Goal: Information Seeking & Learning: Learn about a topic

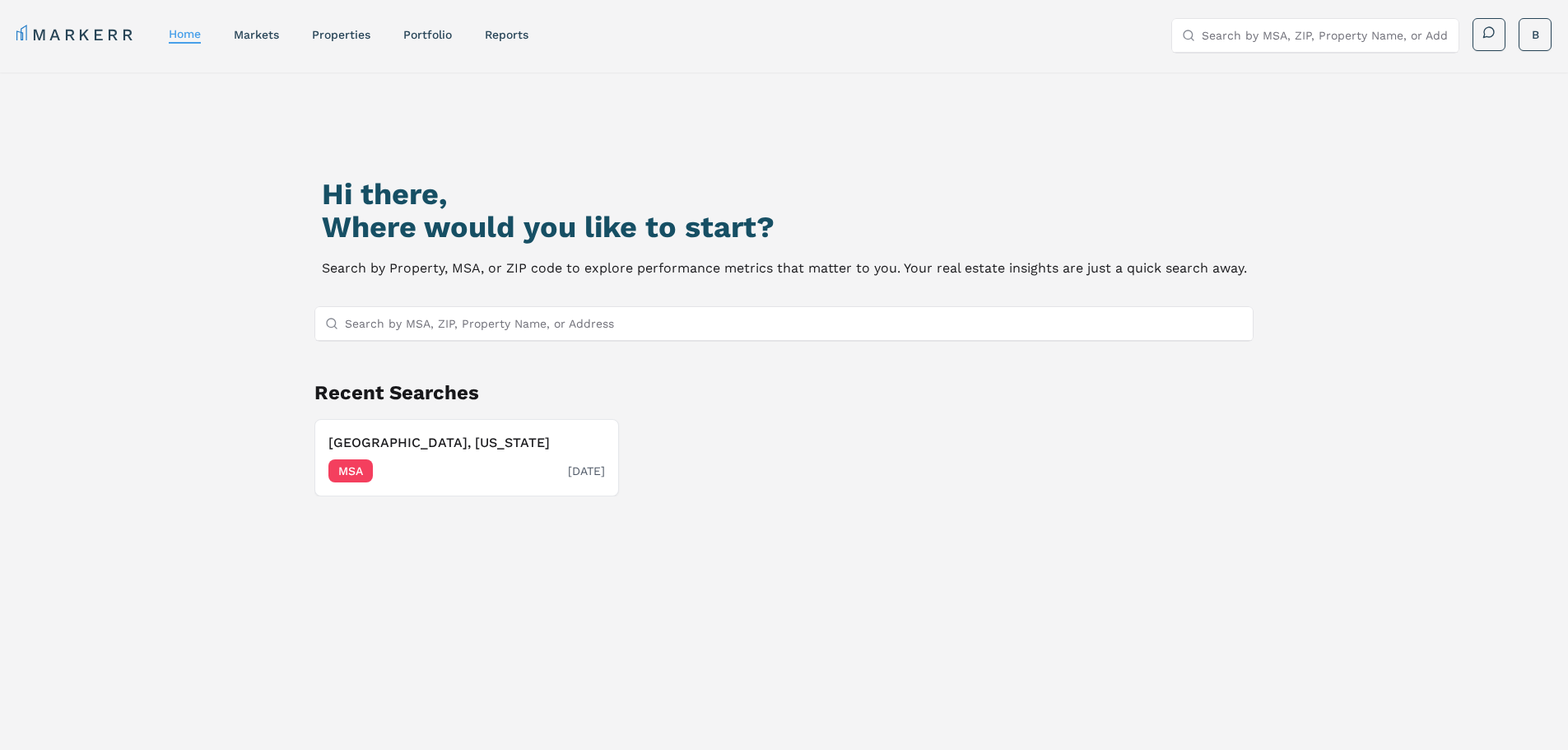
click at [370, 441] on h3 "[GEOGRAPHIC_DATA], [US_STATE]" at bounding box center [467, 442] width 276 height 19
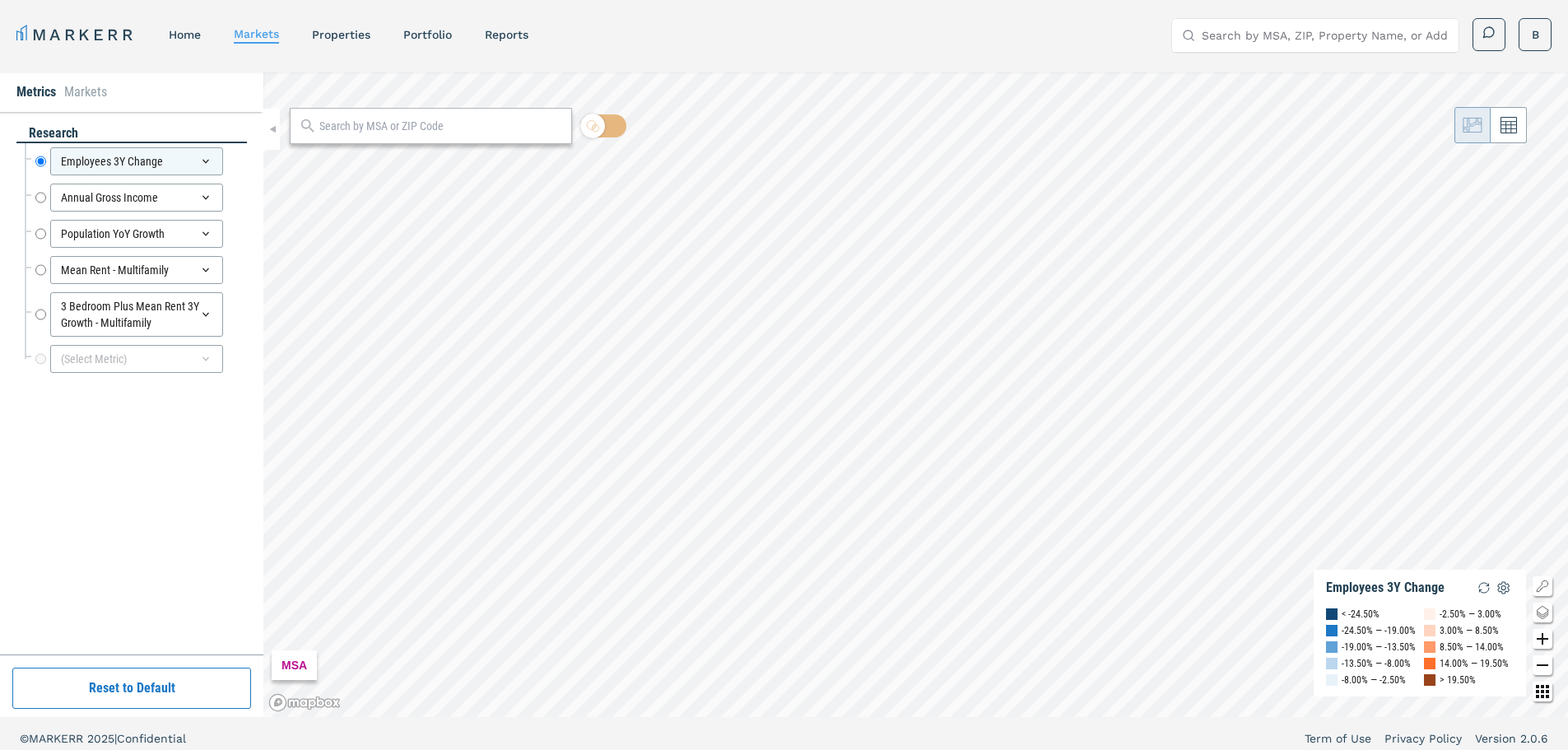
click at [182, 40] on link "home" at bounding box center [185, 35] width 32 height 14
click at [182, 40] on html "MARKERR home markets properties Portfolio reports Search by MSA, ZIP, Property …" at bounding box center [784, 380] width 1568 height 760
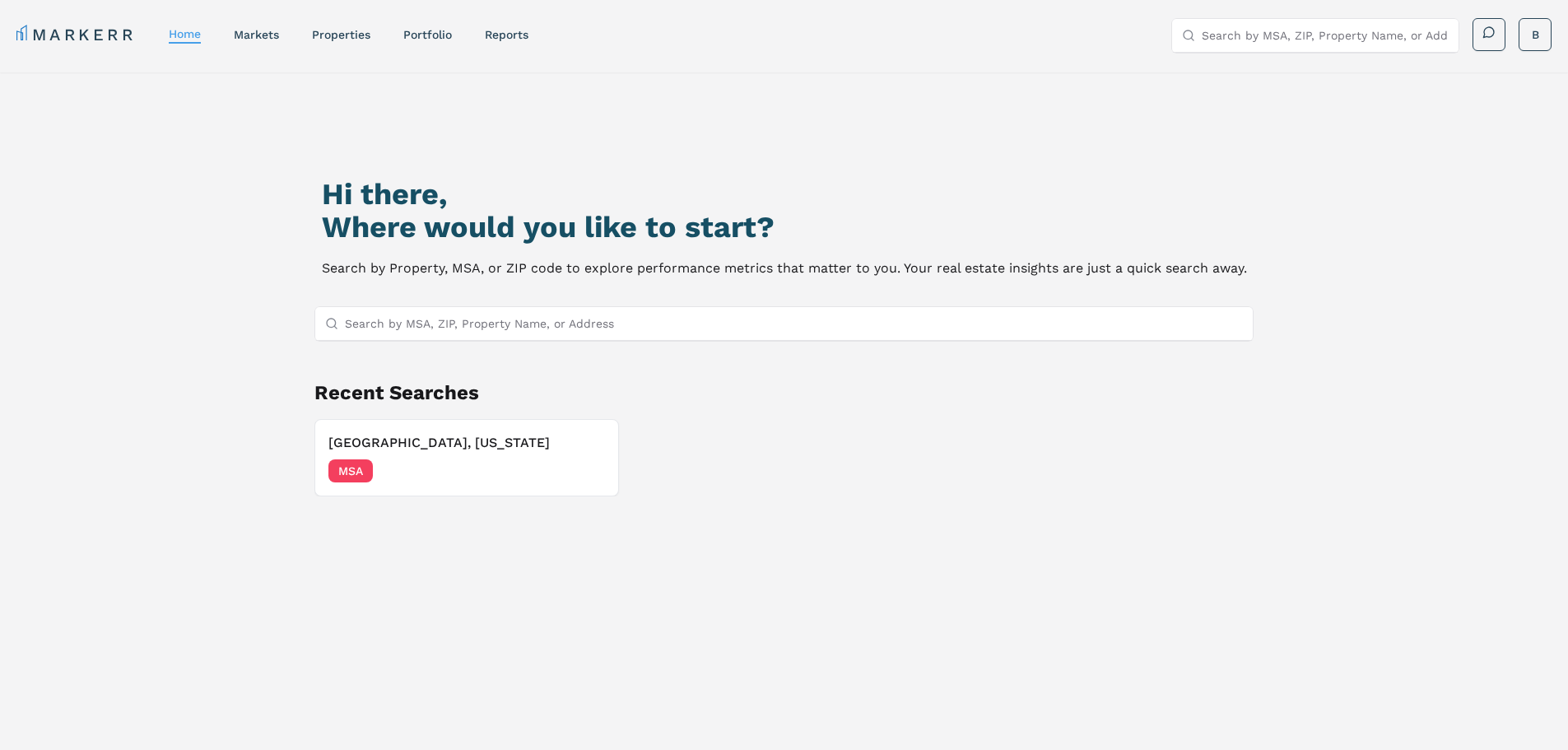
click at [492, 328] on input "Search by MSA, ZIP, Property Name, or Address" at bounding box center [794, 323] width 899 height 33
click at [359, 442] on h3 "[GEOGRAPHIC_DATA], [US_STATE]" at bounding box center [467, 442] width 276 height 19
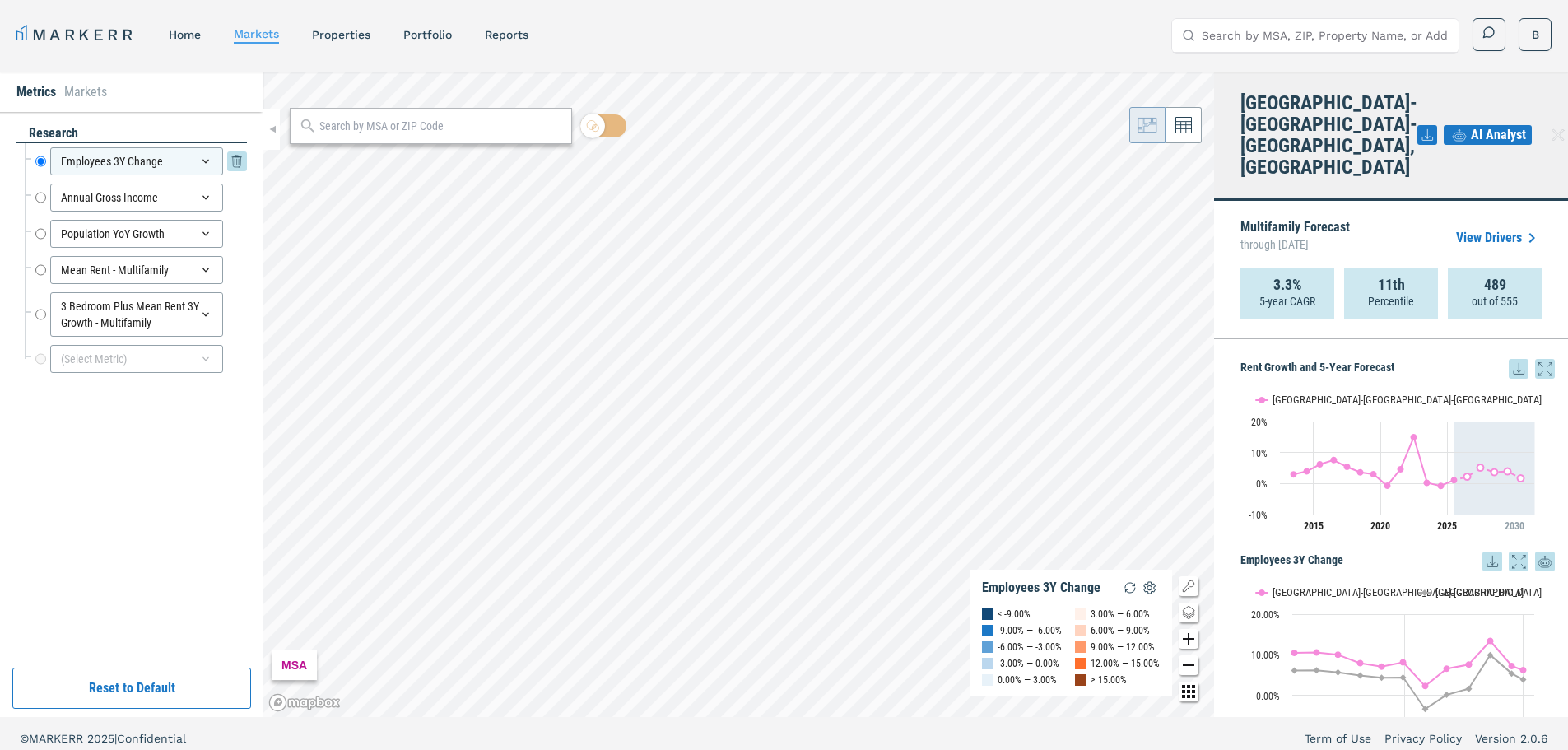
click at [202, 161] on icon at bounding box center [206, 162] width 14 height 14
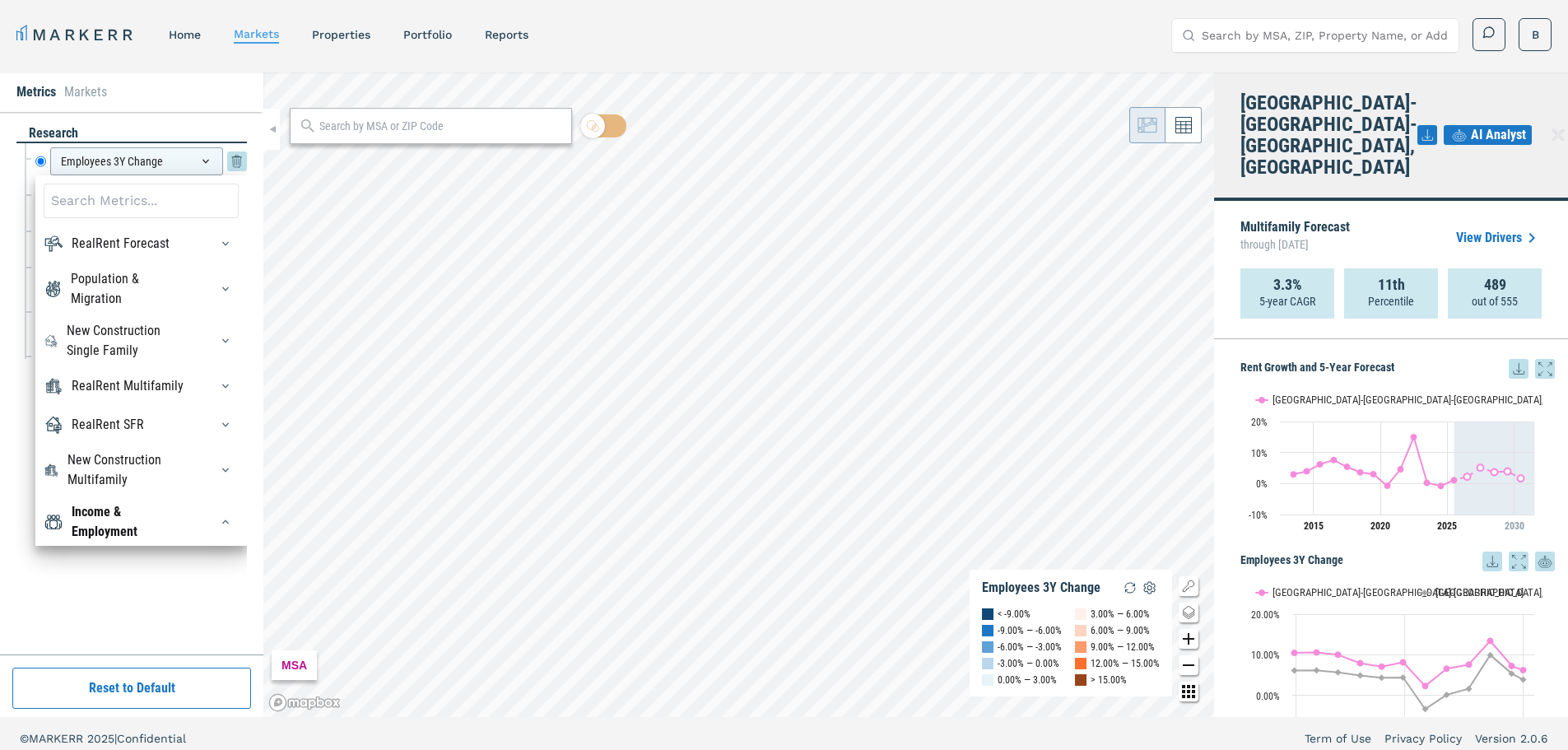
click at [202, 161] on icon at bounding box center [206, 162] width 14 height 14
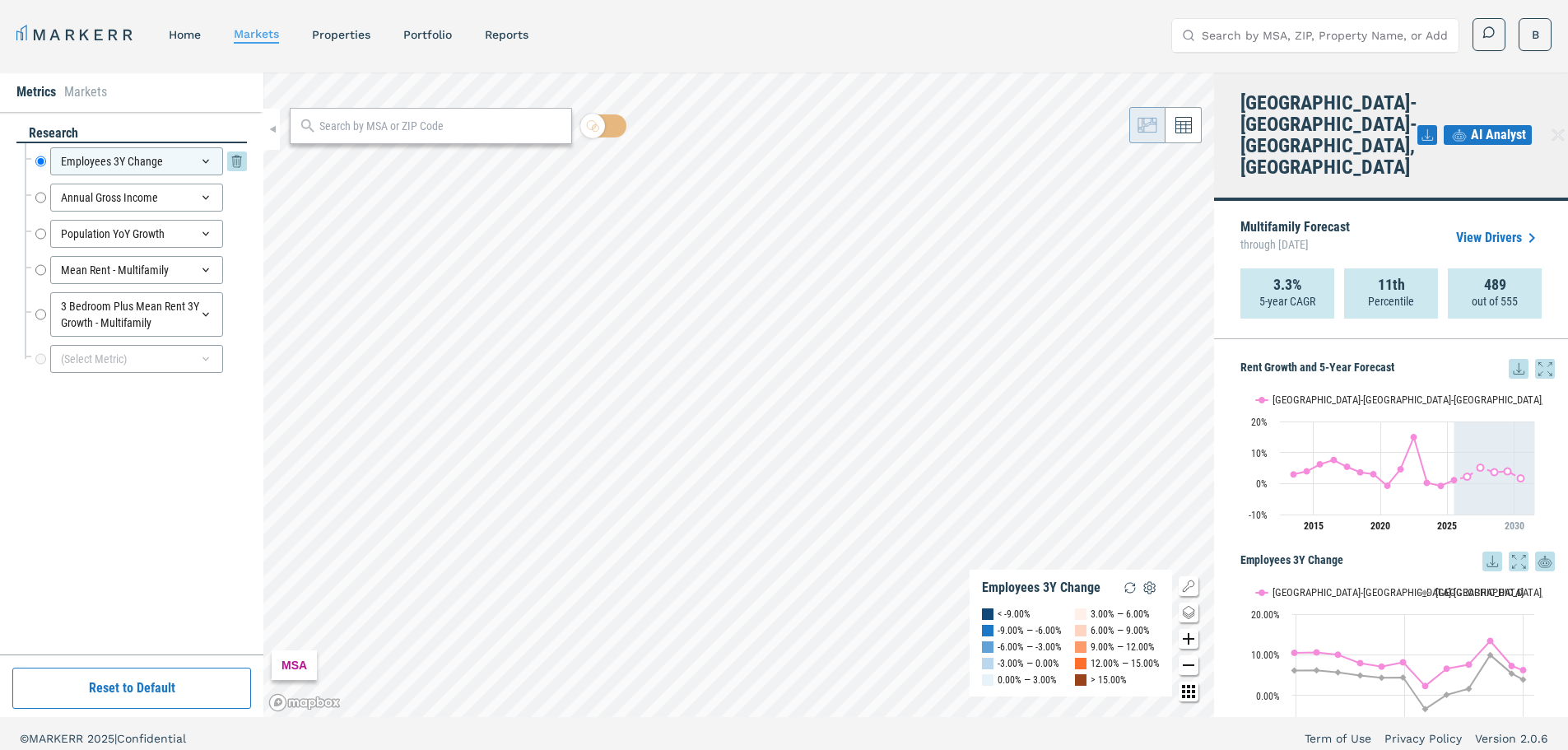
click at [201, 161] on icon at bounding box center [206, 162] width 14 height 14
click at [203, 161] on icon at bounding box center [206, 162] width 14 height 14
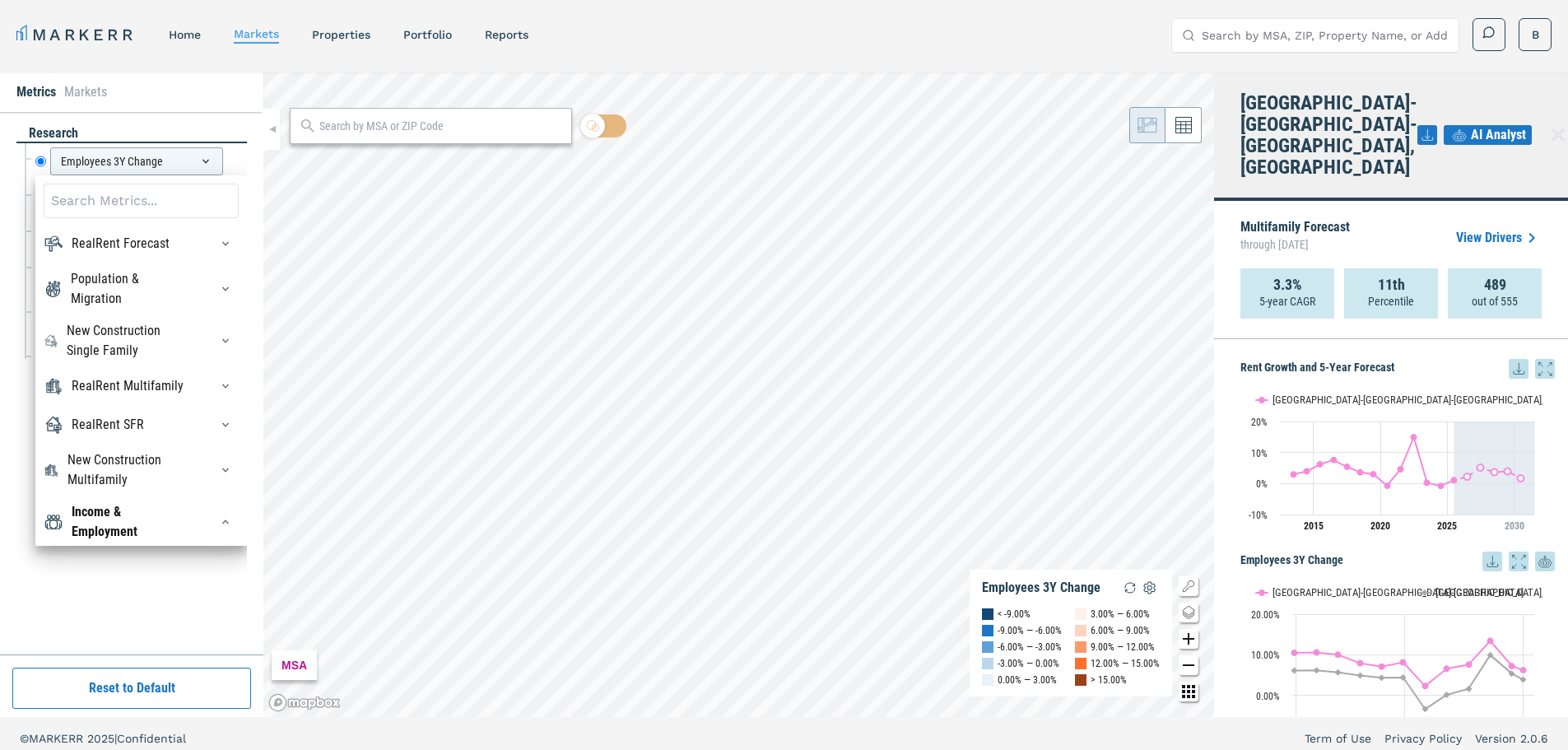
click at [50, 597] on div "research Employees 3Y Change Employees 3Y Change RealRent Forecast Rent Mean Fo…" at bounding box center [131, 383] width 231 height 518
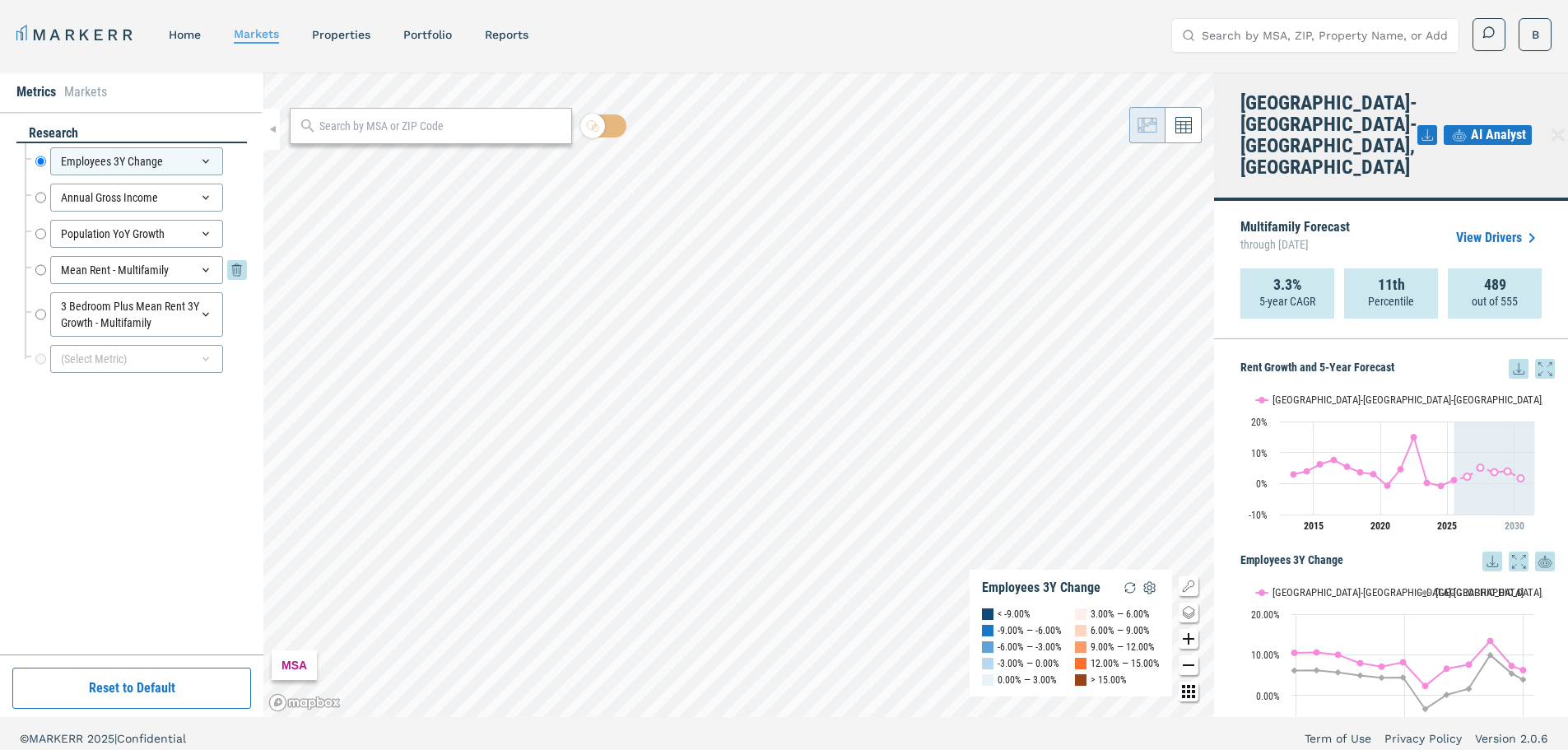
click at [42, 270] on input "Mean Rent - Multifamily" at bounding box center [41, 269] width 11 height 28
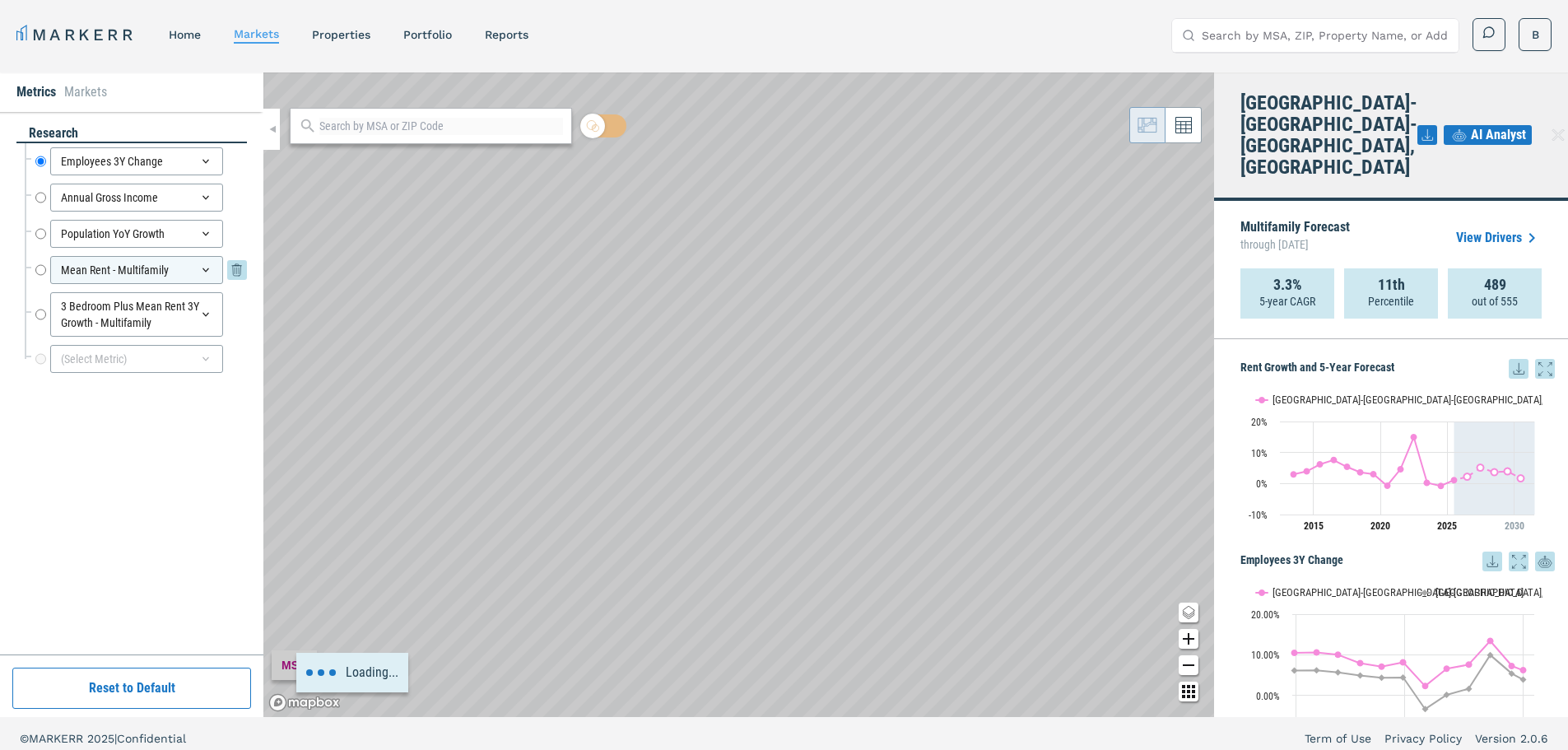
radio input "false"
radio input "true"
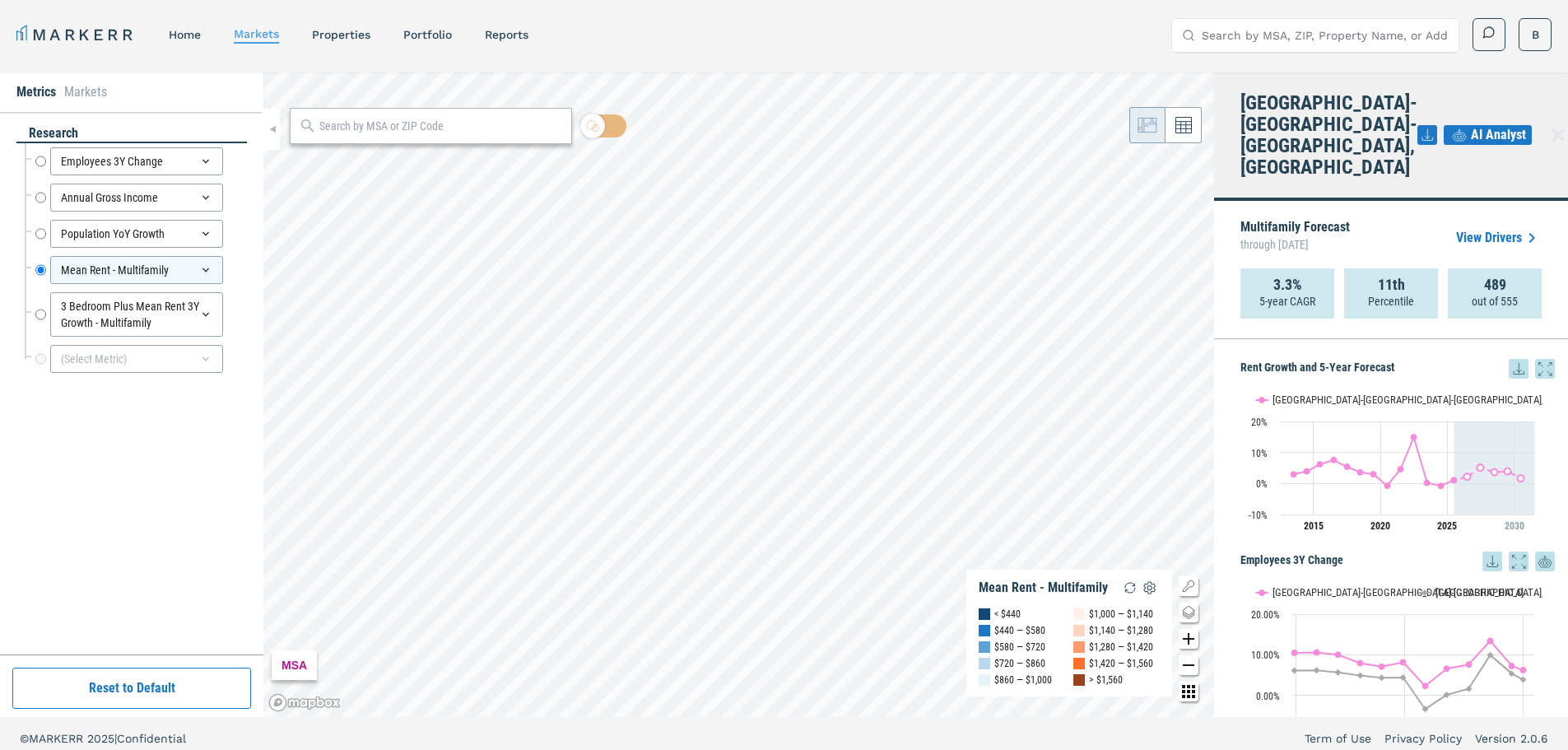
click at [1503, 125] on span "AI Analyst" at bounding box center [1498, 135] width 55 height 19
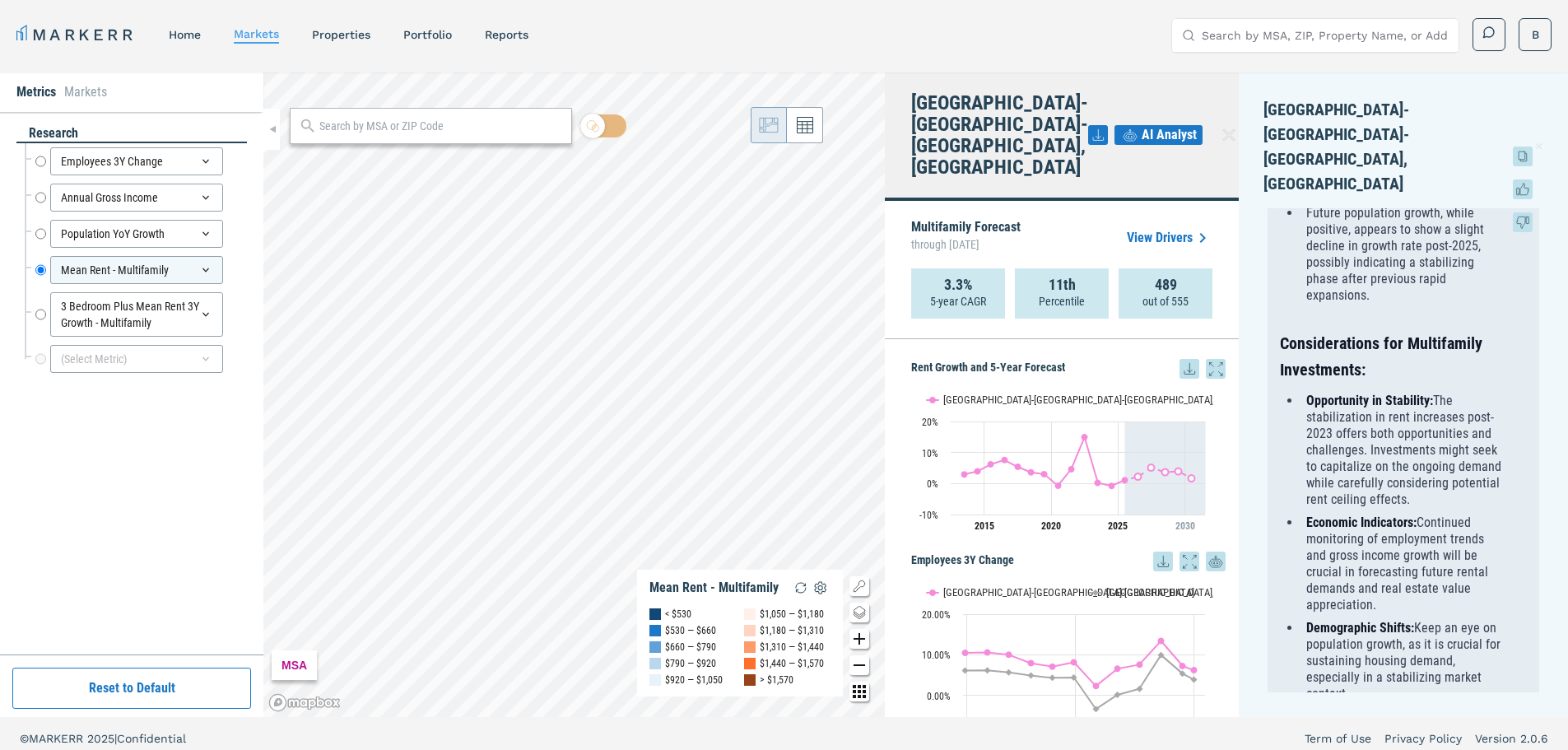
scroll to position [1269, 0]
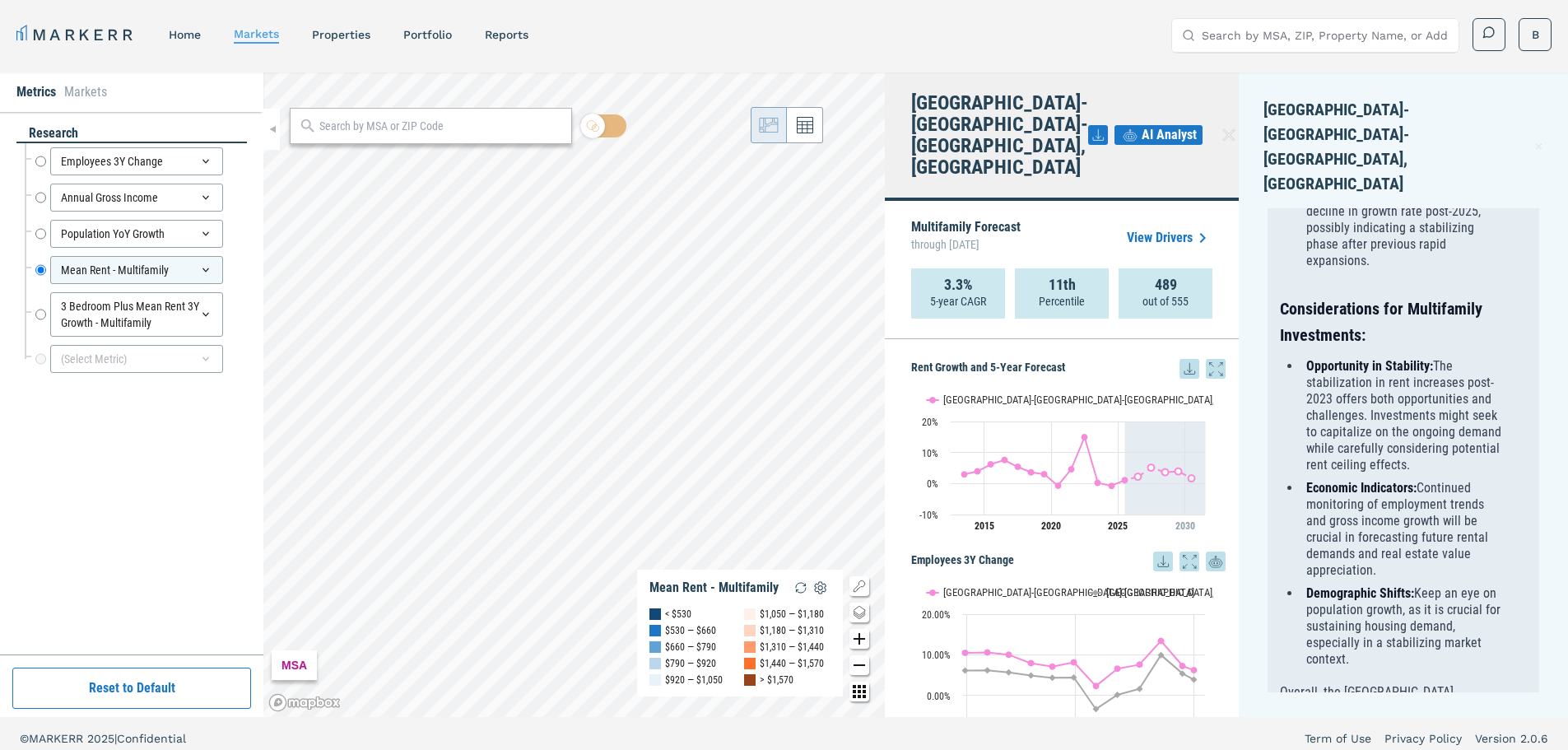
click at [1088, 125] on icon at bounding box center [1098, 135] width 19 height 19
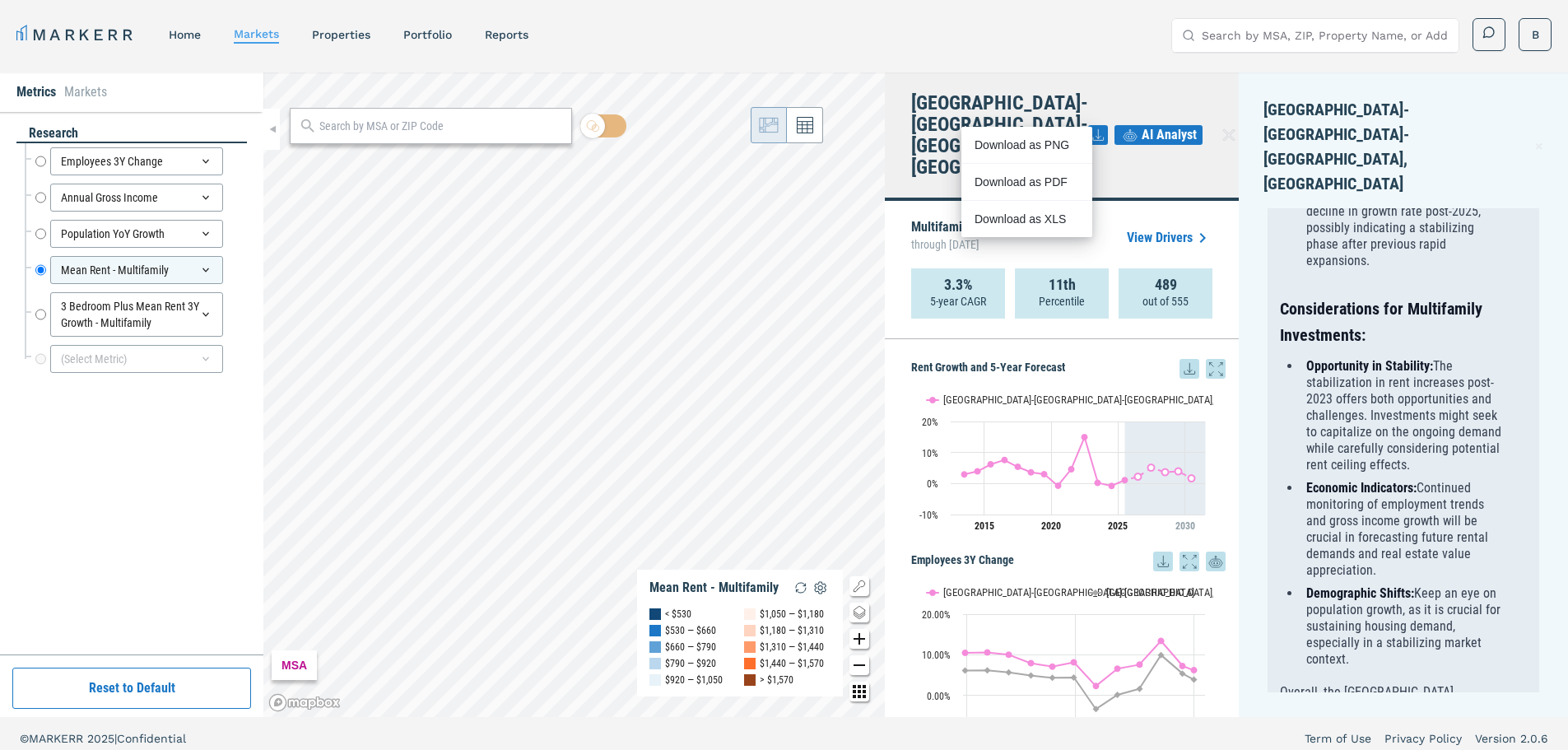
click at [1139, 73] on div "[GEOGRAPHIC_DATA]-[GEOGRAPHIC_DATA]-[GEOGRAPHIC_DATA], [GEOGRAPHIC_DATA] AI Ana…" at bounding box center [1062, 136] width 354 height 129
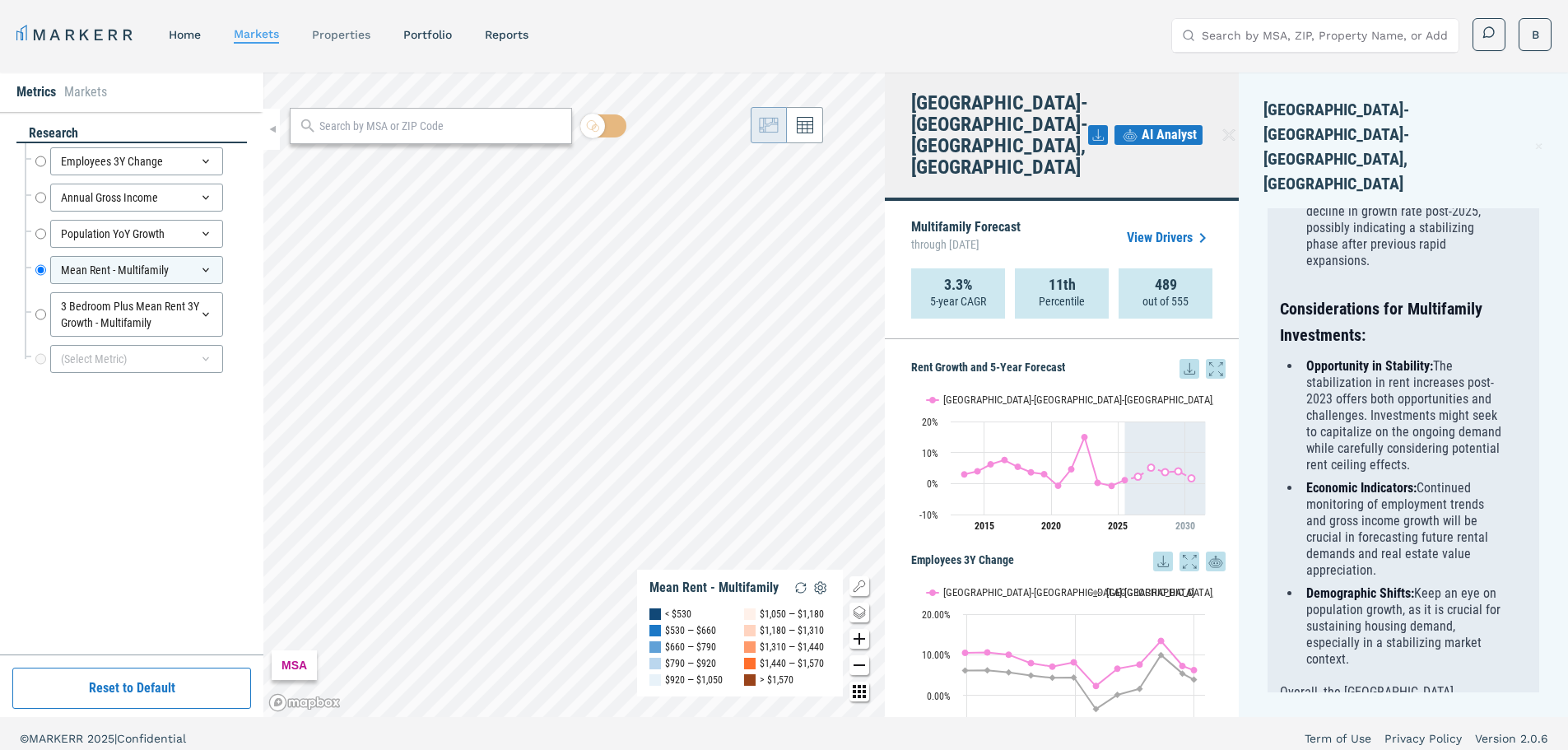
click at [348, 38] on link "properties" at bounding box center [341, 35] width 58 height 14
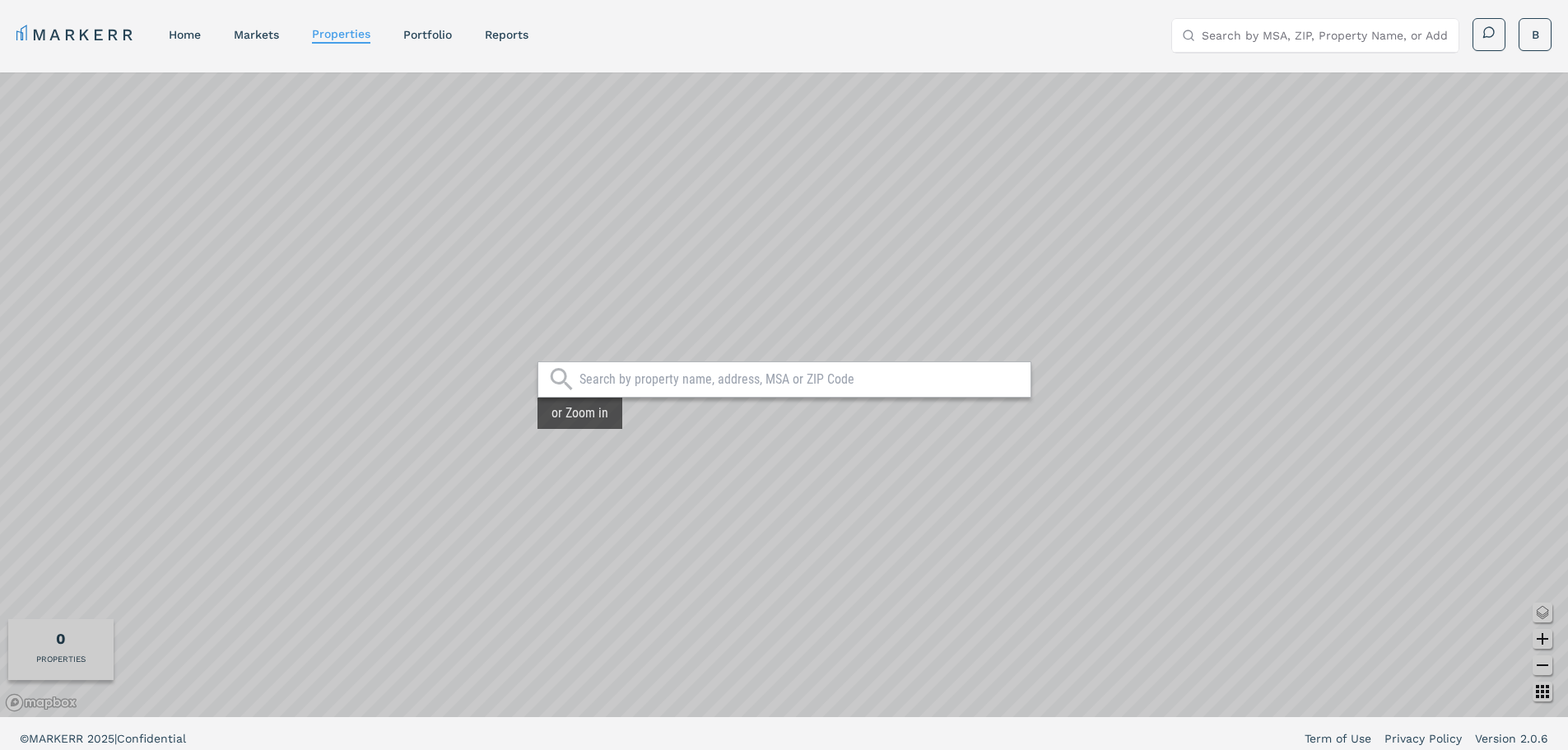
click at [790, 381] on input "text" at bounding box center [801, 379] width 443 height 16
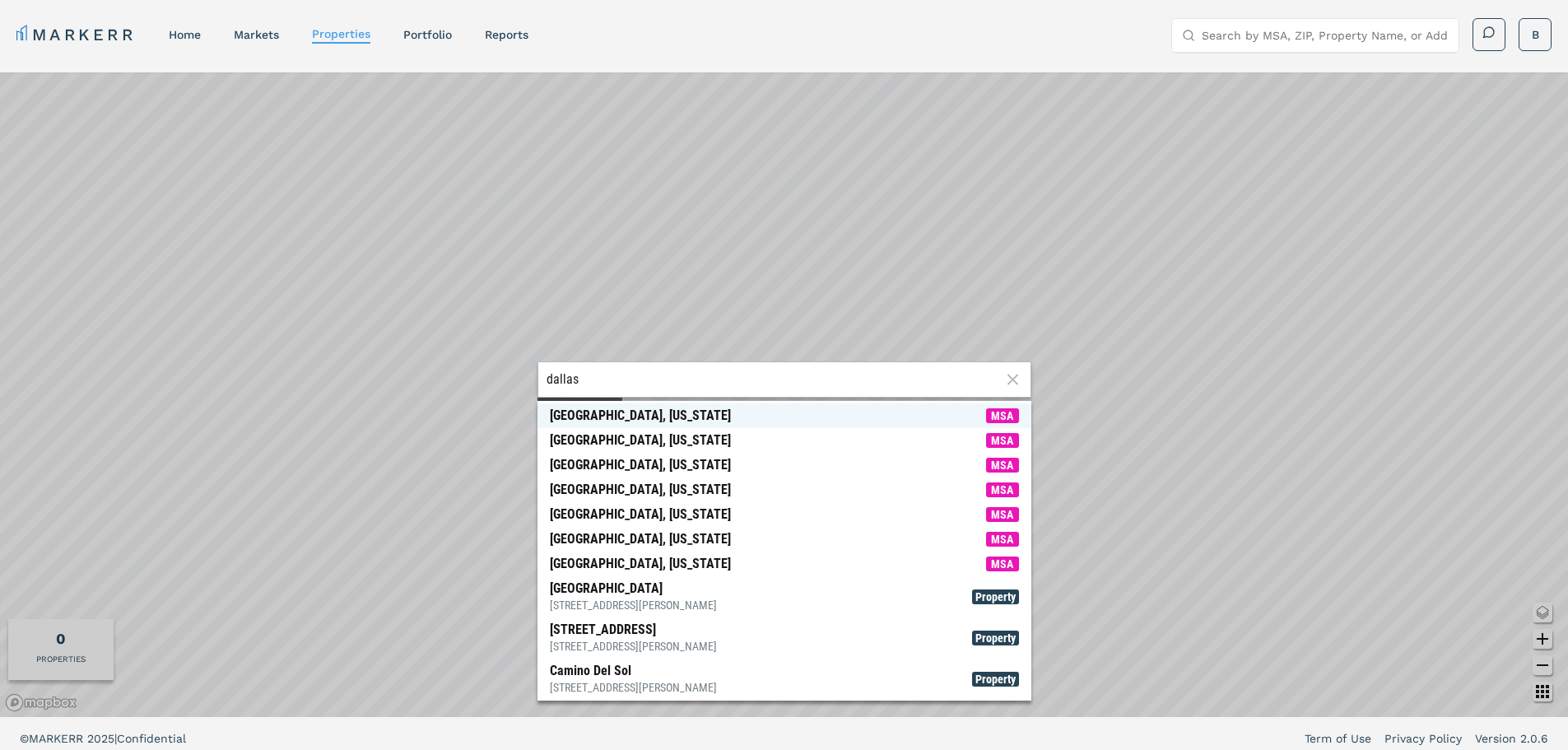
type input "dallas"
click at [591, 414] on div "[GEOGRAPHIC_DATA], [US_STATE]" at bounding box center [641, 415] width 181 height 16
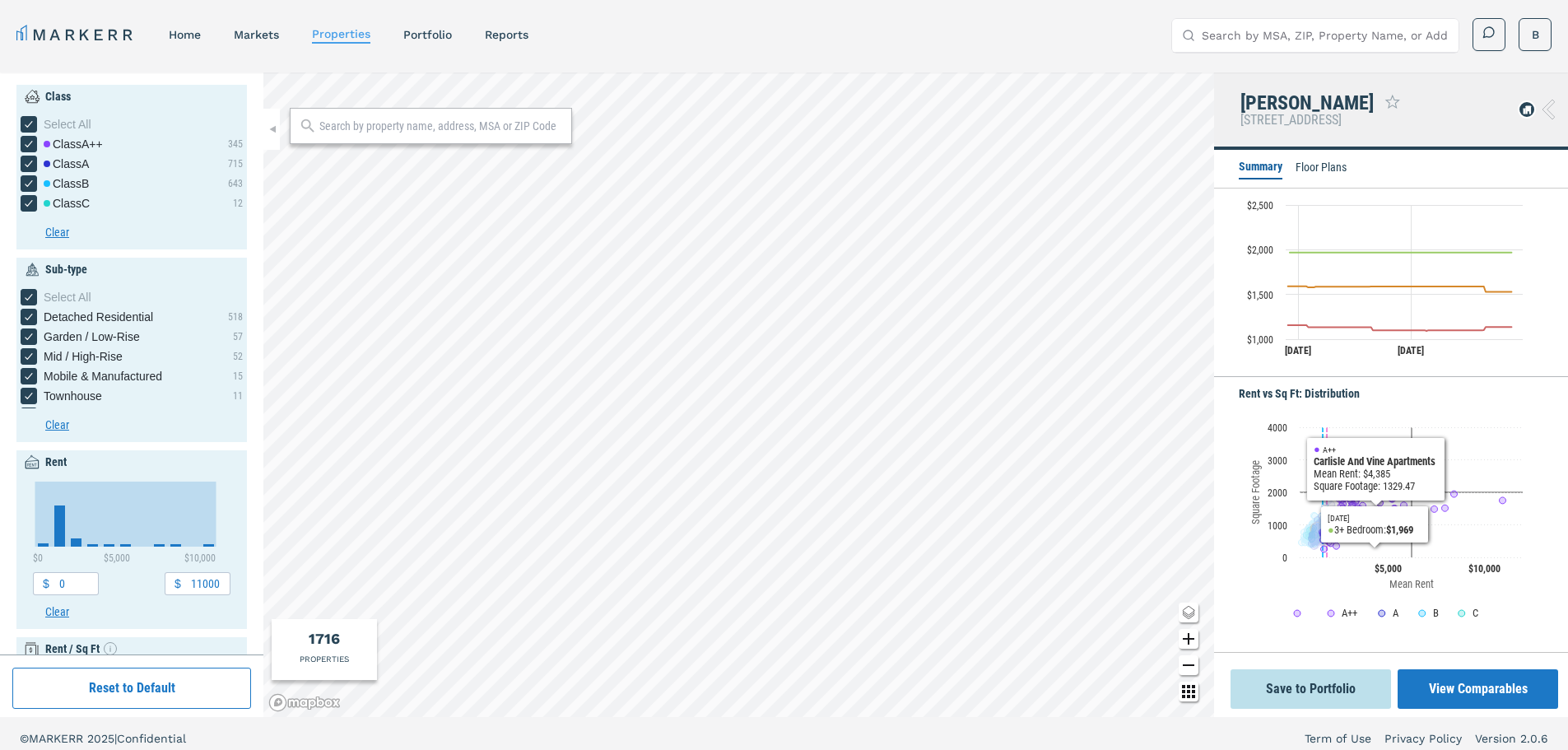
scroll to position [500, 0]
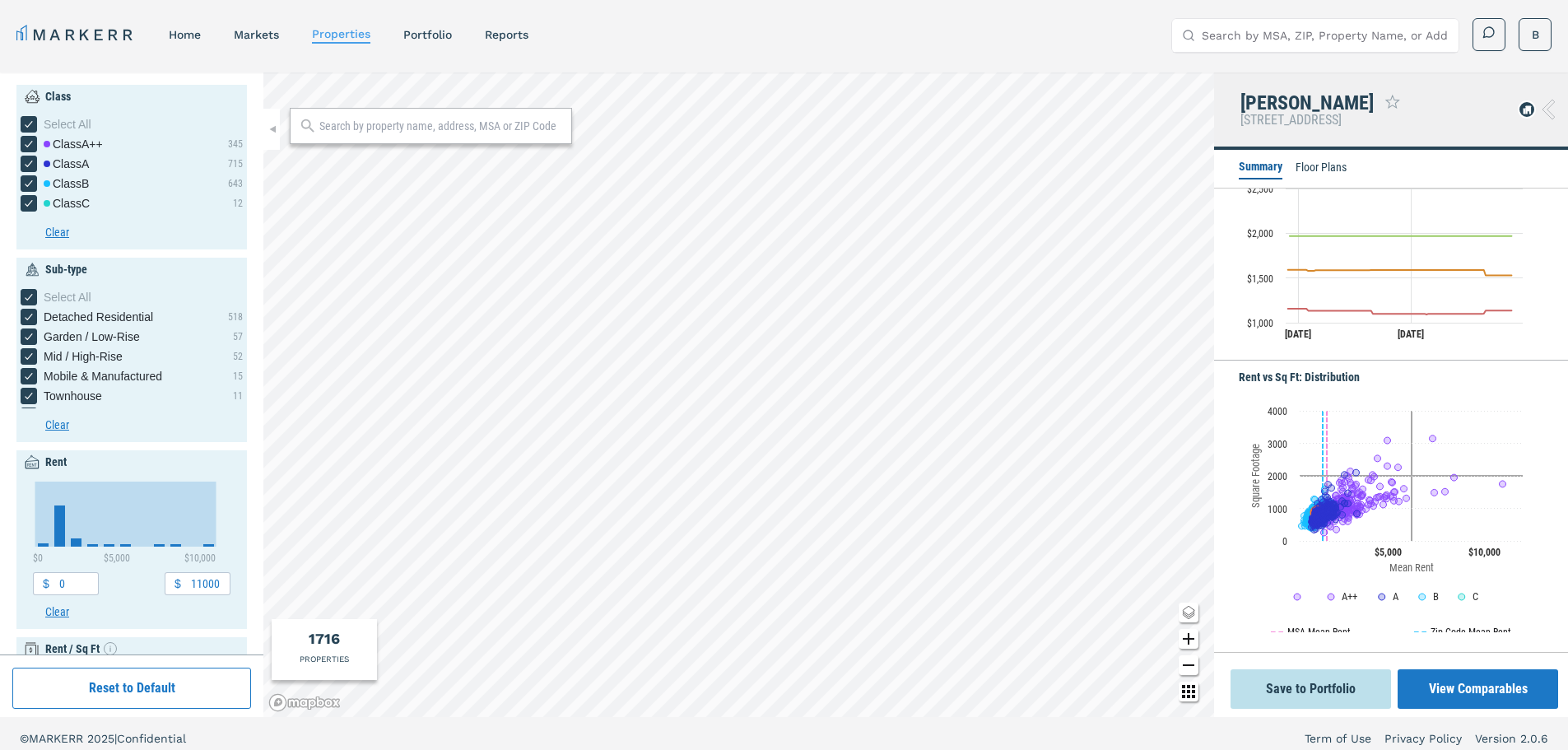
click at [1314, 169] on li "Floor Plans" at bounding box center [1321, 168] width 51 height 19
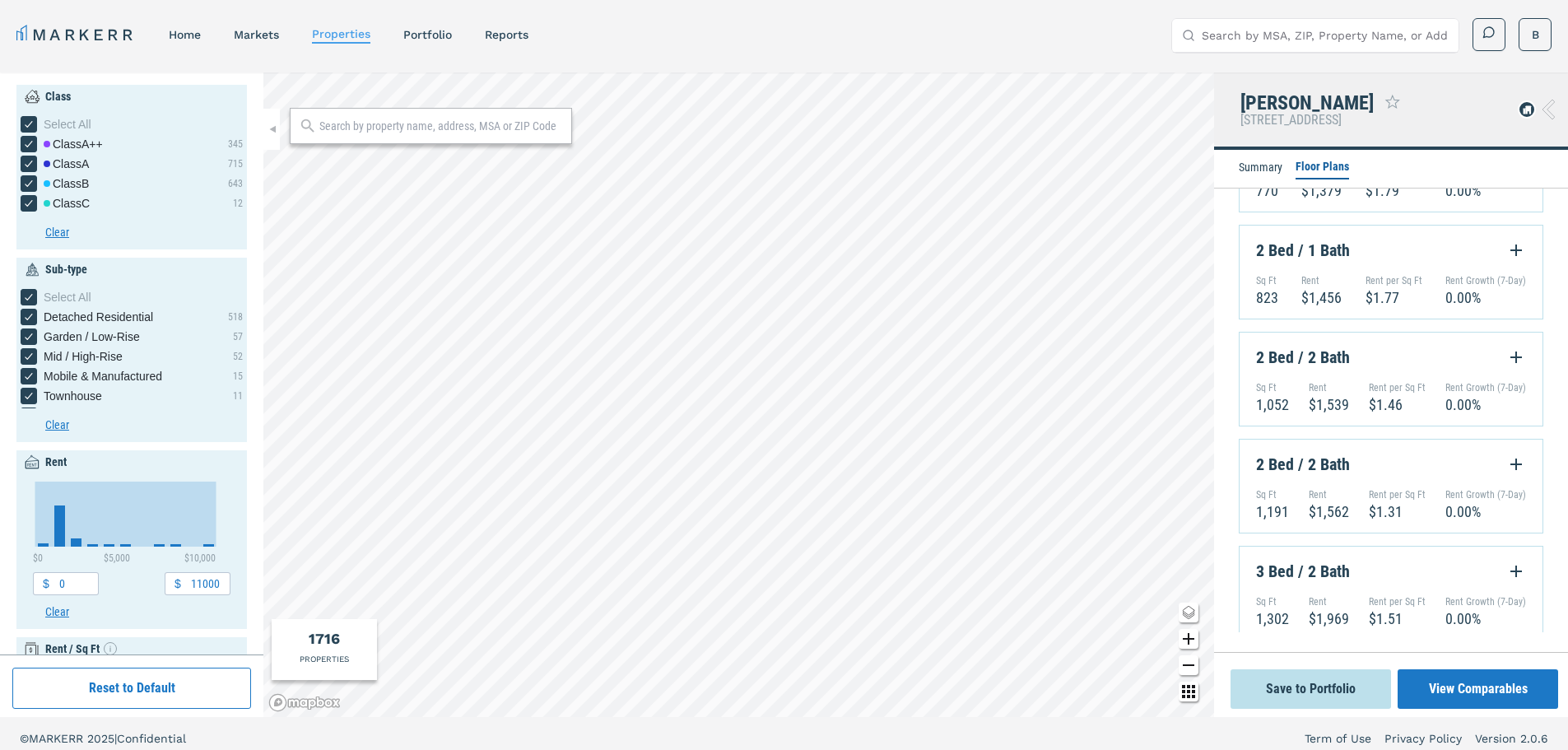
scroll to position [364, 0]
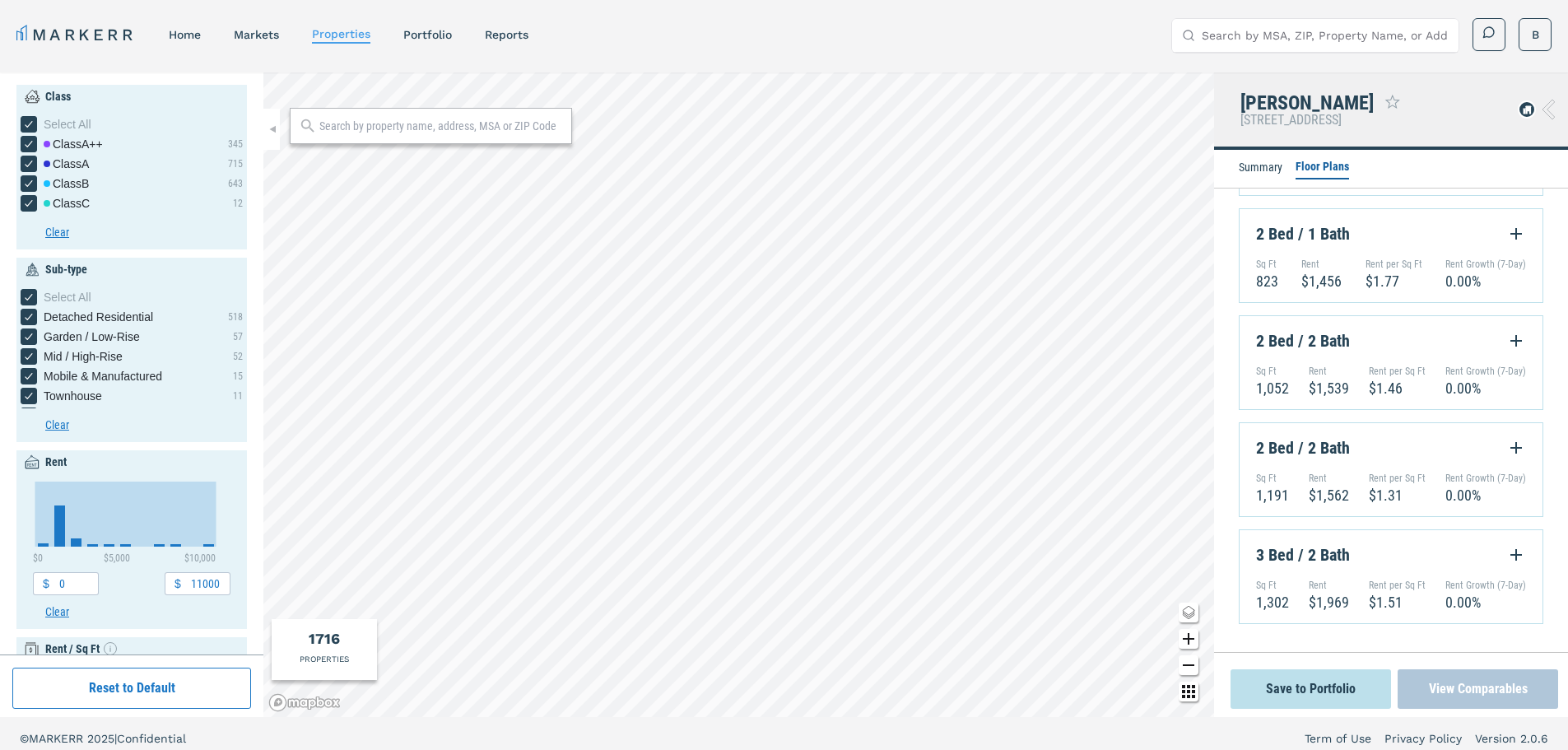
click at [1466, 687] on button "View Comparables" at bounding box center [1477, 689] width 160 height 40
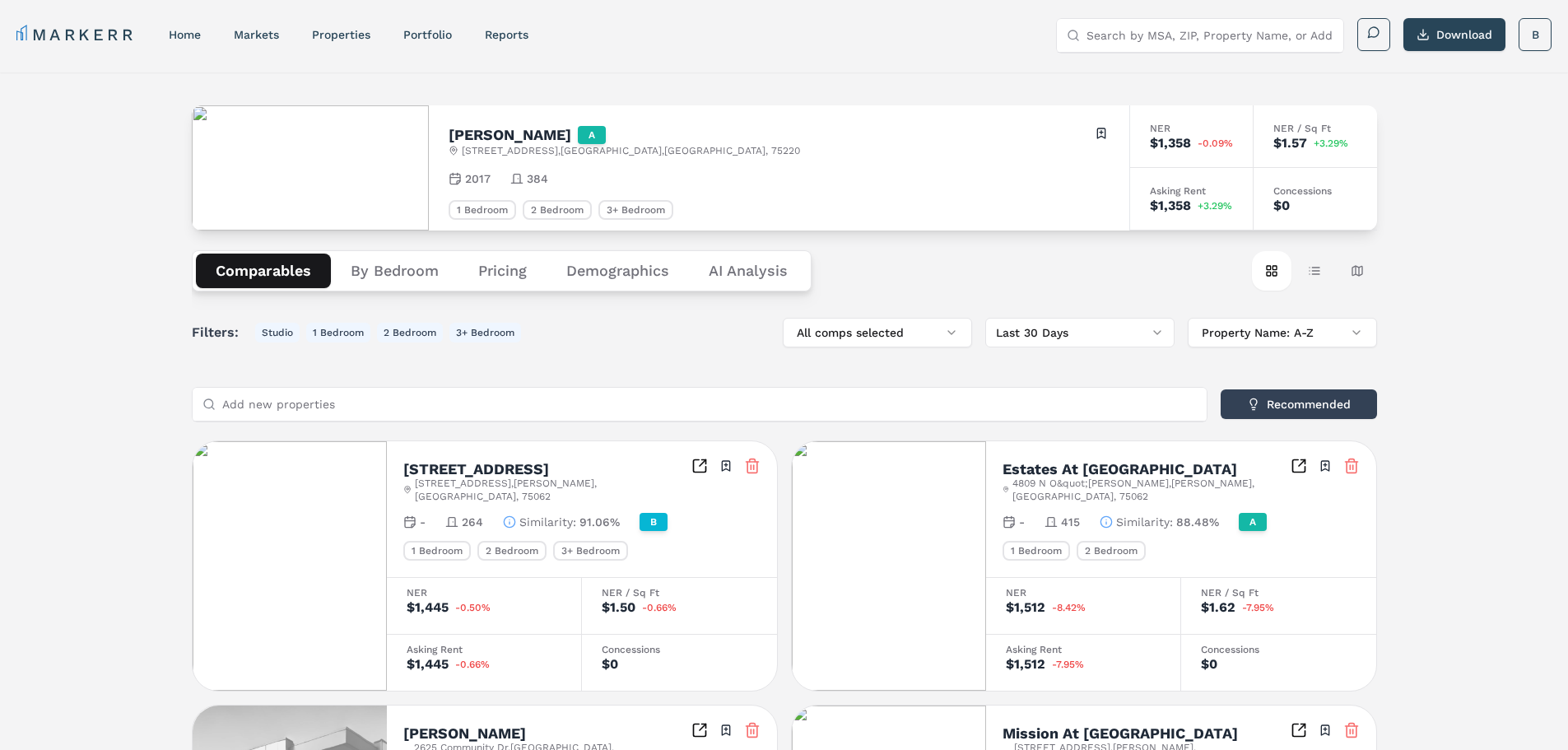
click at [749, 269] on Analysis "AI Analysis" at bounding box center [748, 270] width 119 height 35
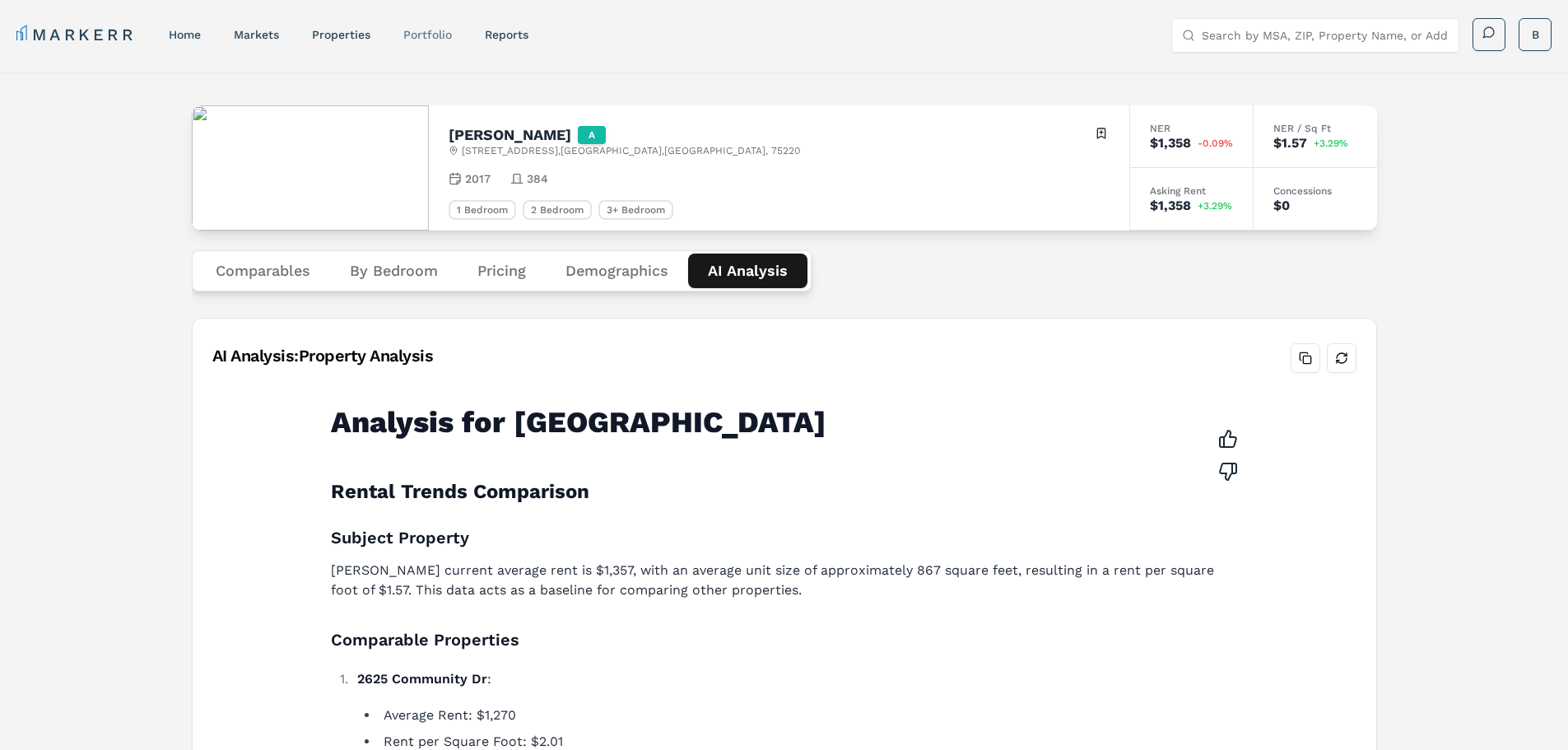
click at [429, 40] on link "Portfolio" at bounding box center [427, 35] width 48 height 14
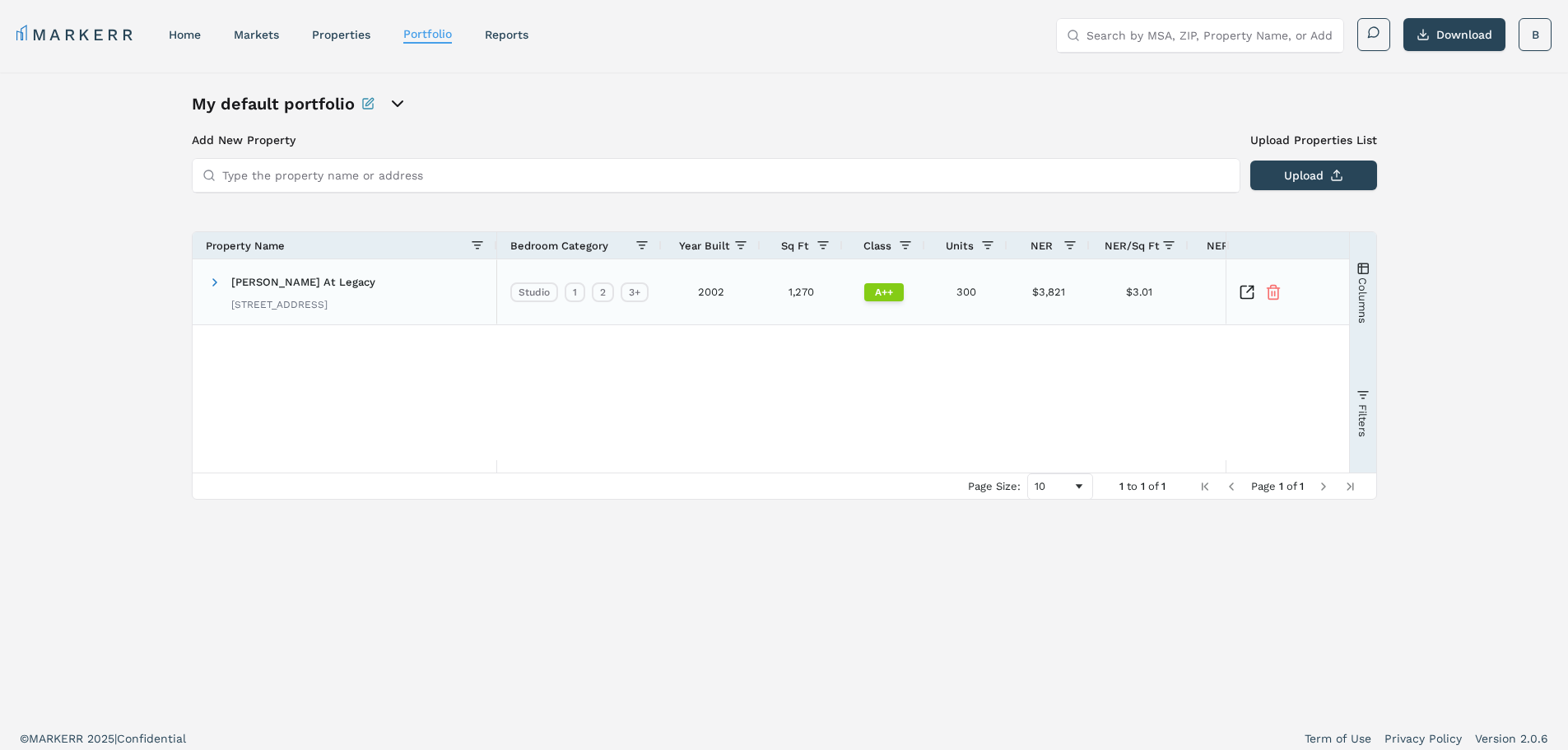
click at [271, 281] on span "[PERSON_NAME] At Legacy" at bounding box center [303, 281] width 144 height 13
click at [214, 282] on span at bounding box center [215, 282] width 14 height 14
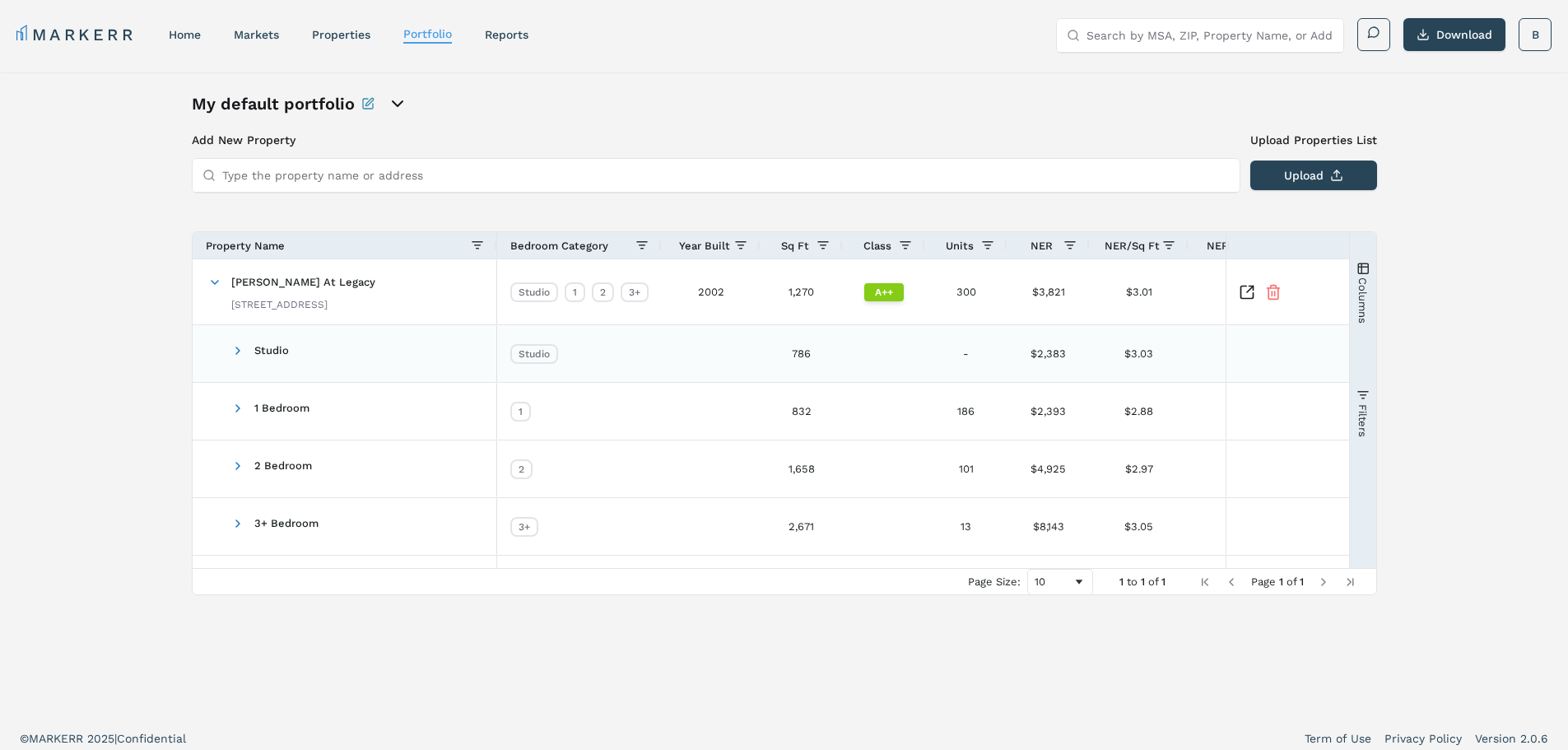
click at [265, 348] on span "Studio" at bounding box center [271, 350] width 35 height 13
click at [241, 351] on span at bounding box center [238, 351] width 14 height 14
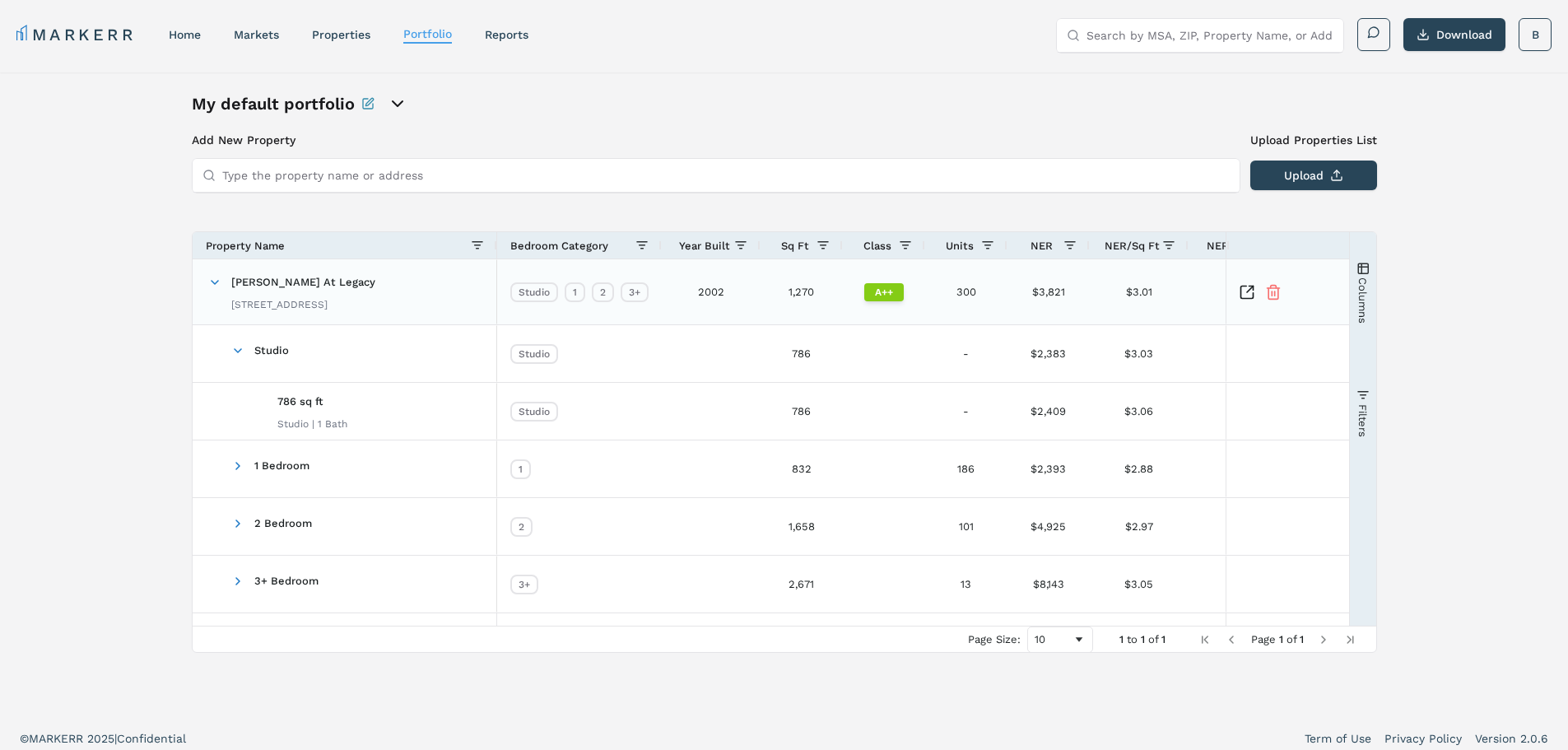
click at [1250, 293] on icon "Inspect Comparable" at bounding box center [1247, 292] width 16 height 16
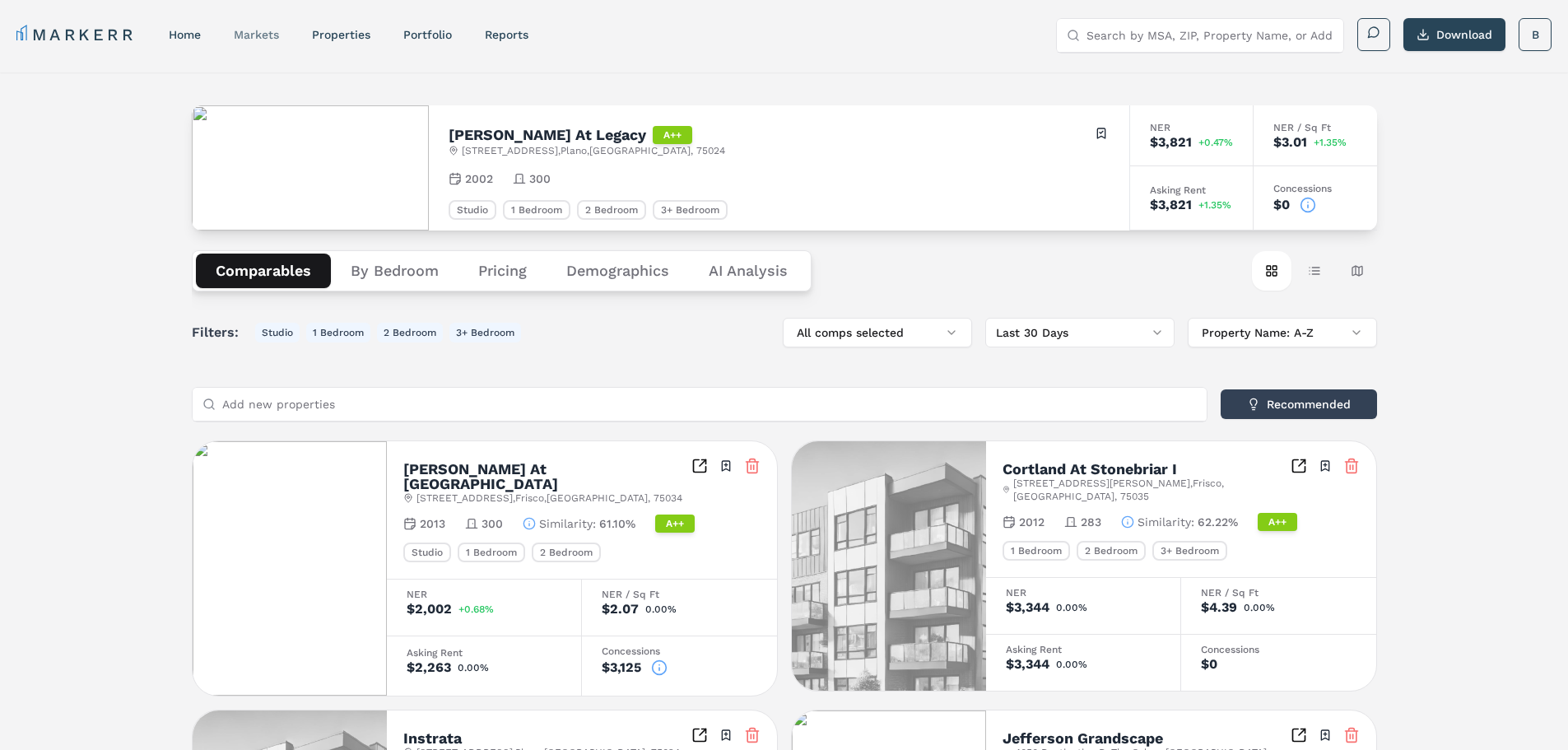
click at [267, 38] on link "markets" at bounding box center [256, 35] width 45 height 14
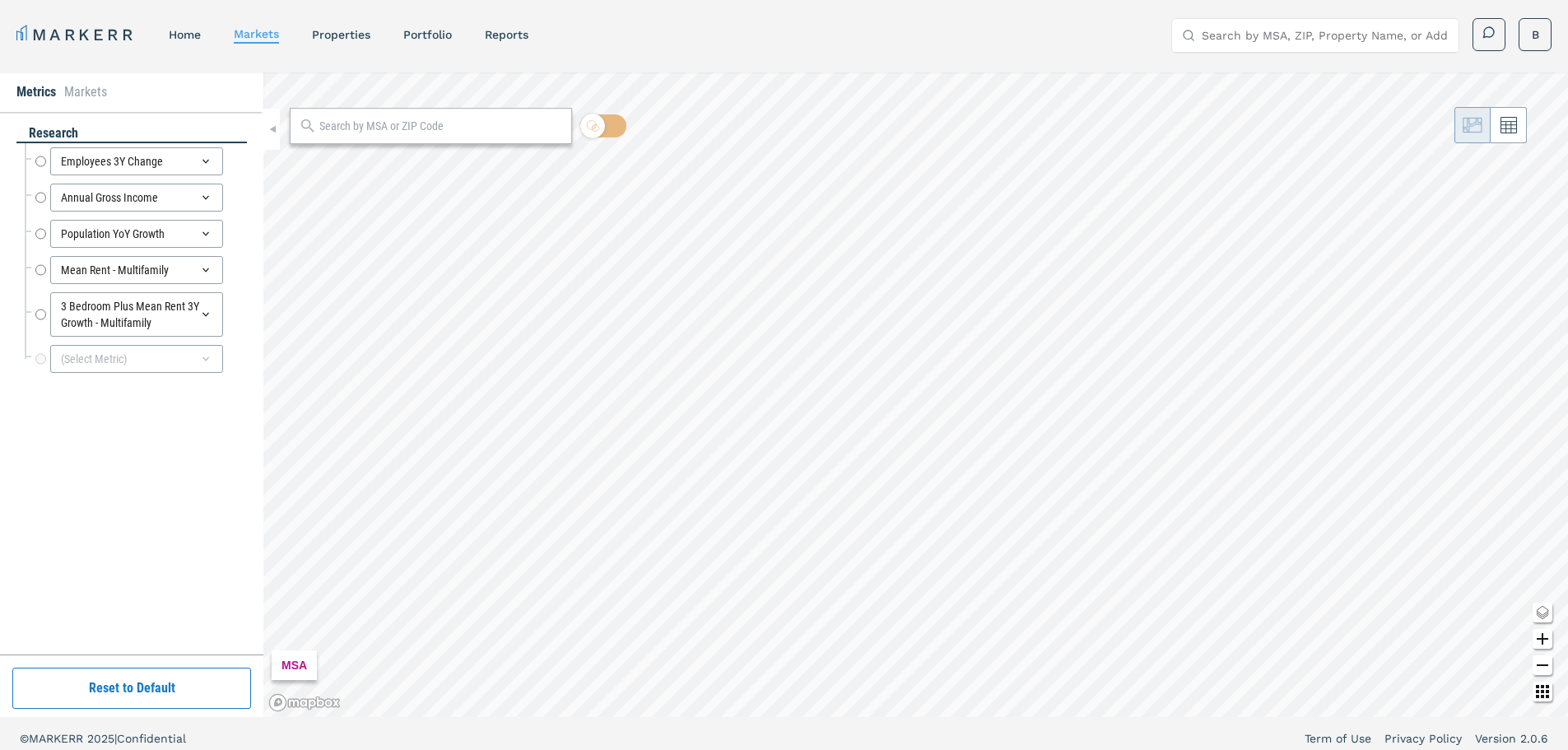
radio input "true"
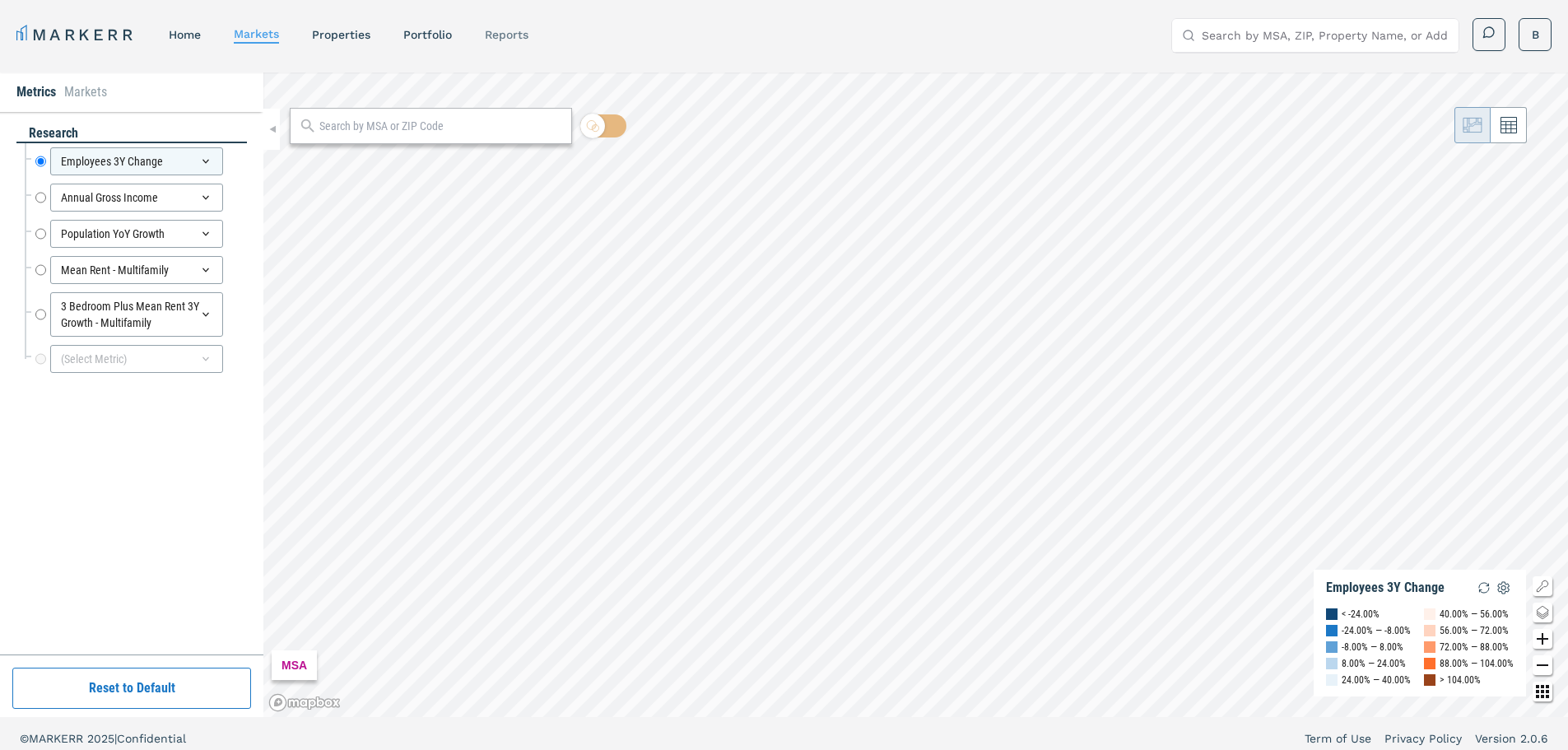
click at [514, 40] on link "reports" at bounding box center [506, 35] width 43 height 14
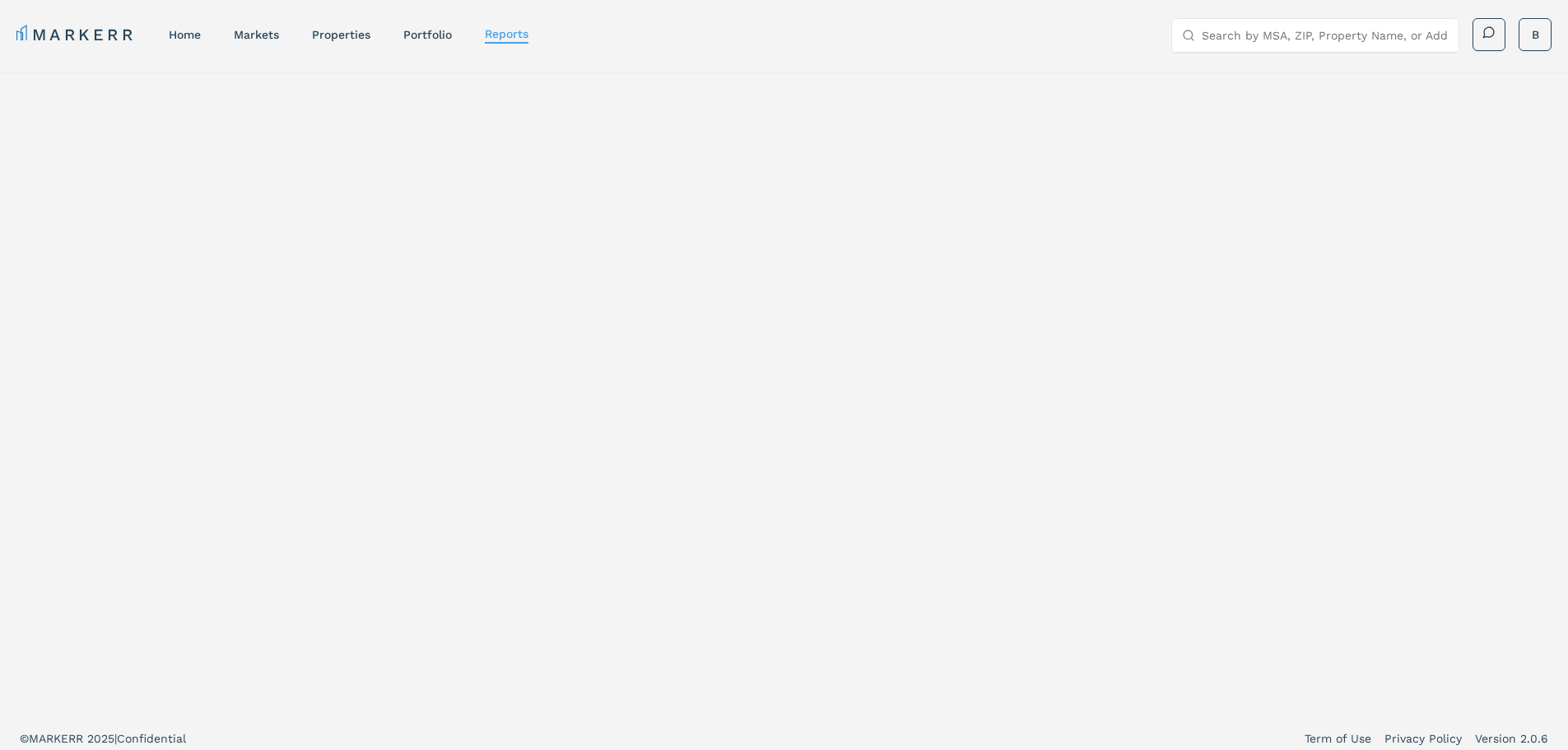
select select "-release_date"
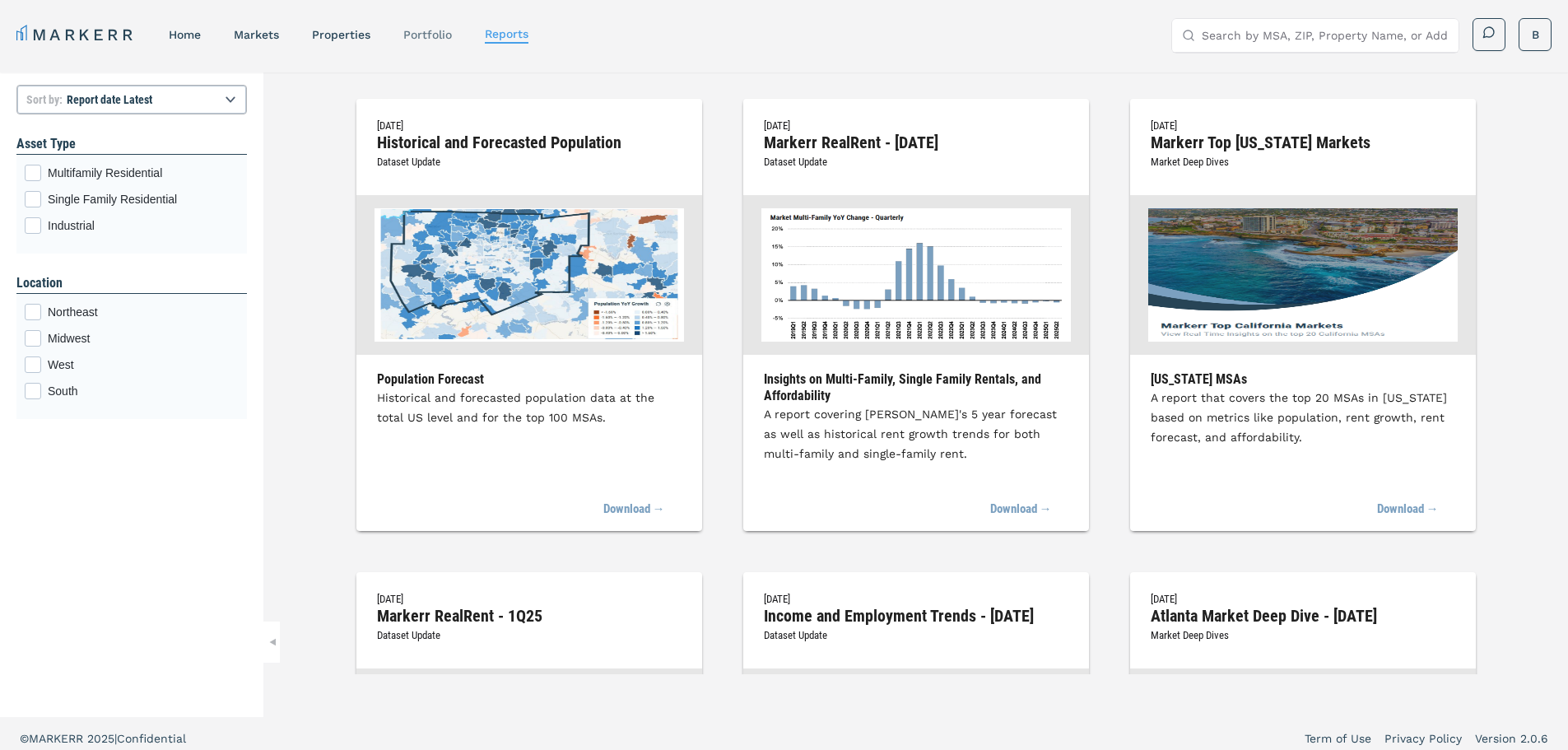
click at [421, 38] on link "Portfolio" at bounding box center [427, 35] width 48 height 14
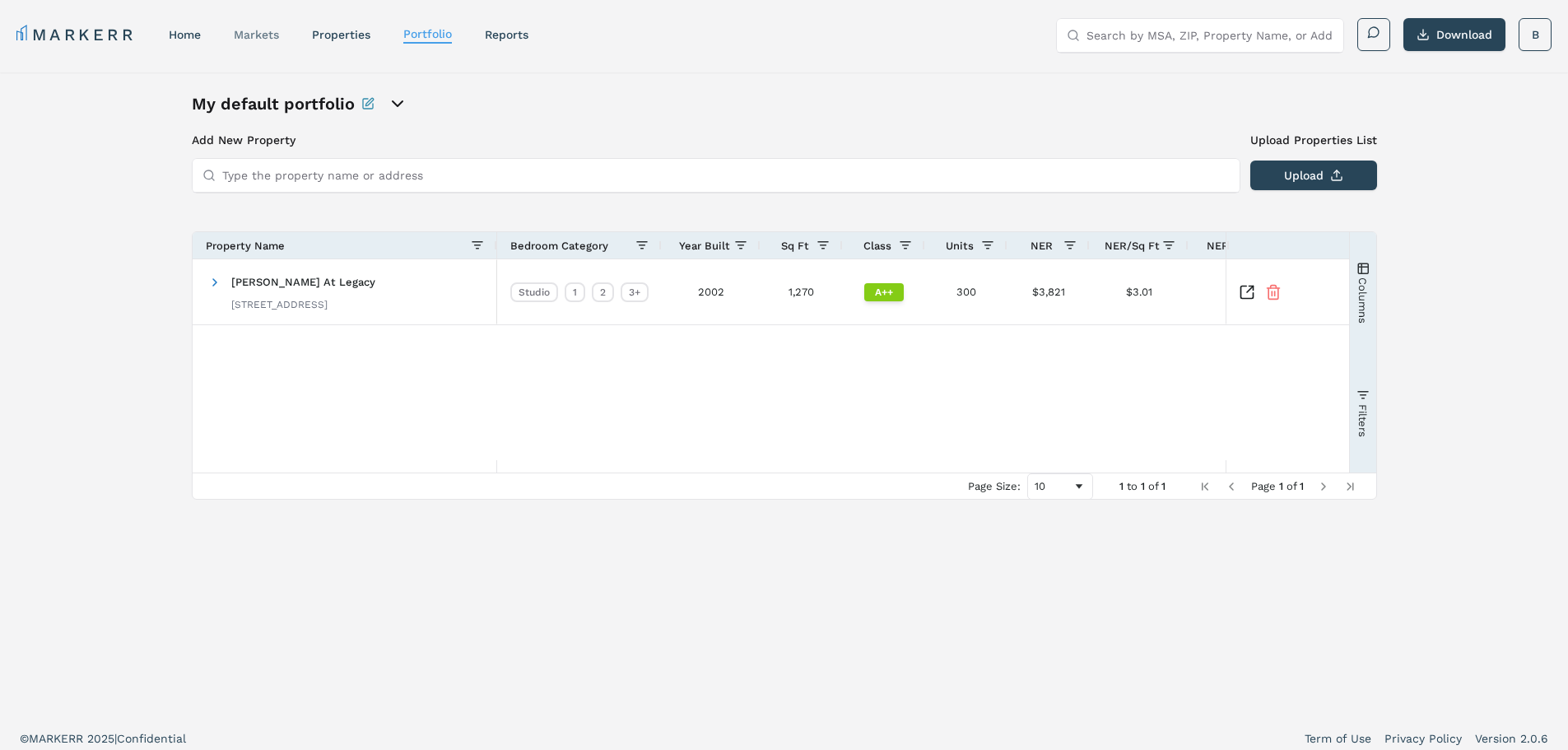
click at [266, 35] on link "markets" at bounding box center [256, 35] width 45 height 14
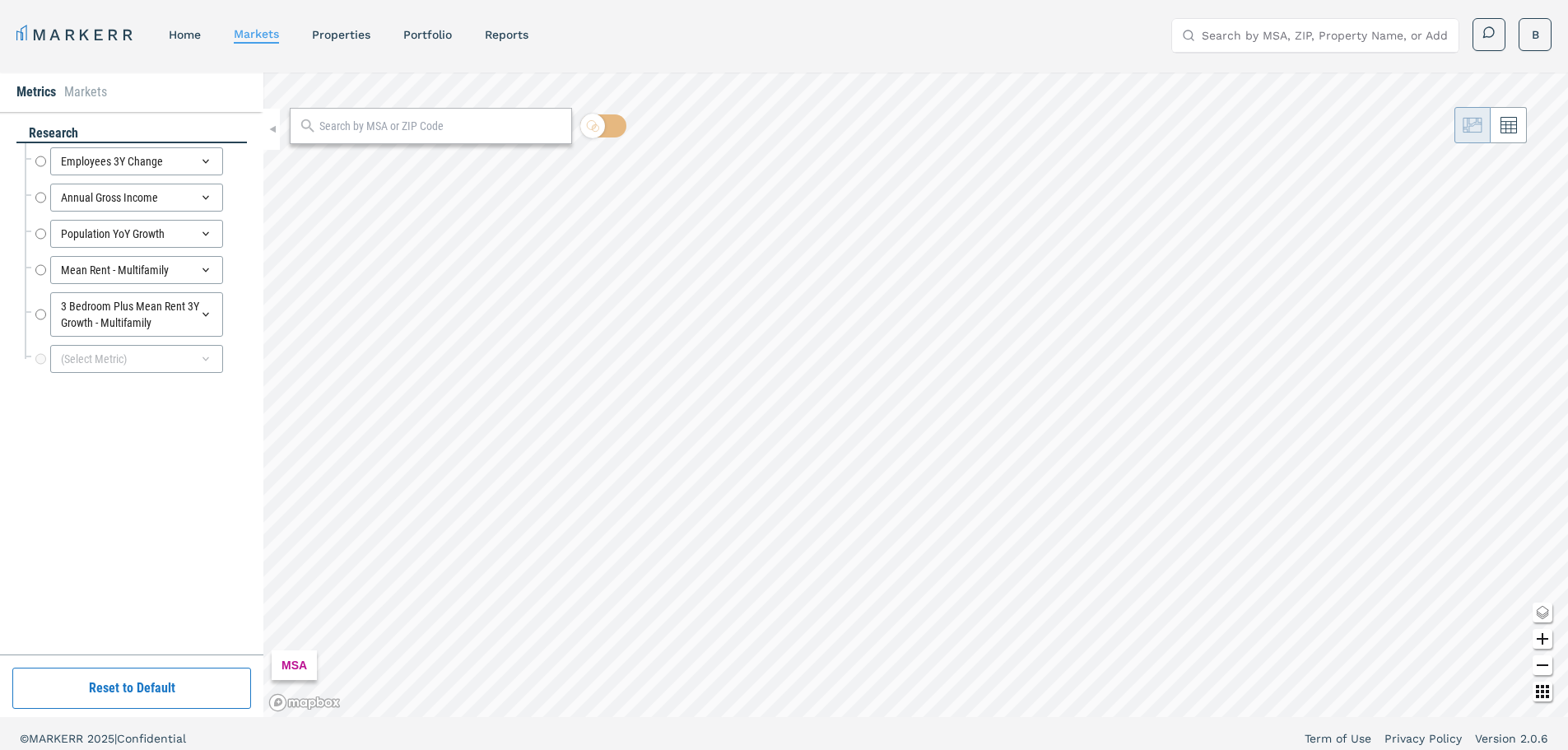
radio input "true"
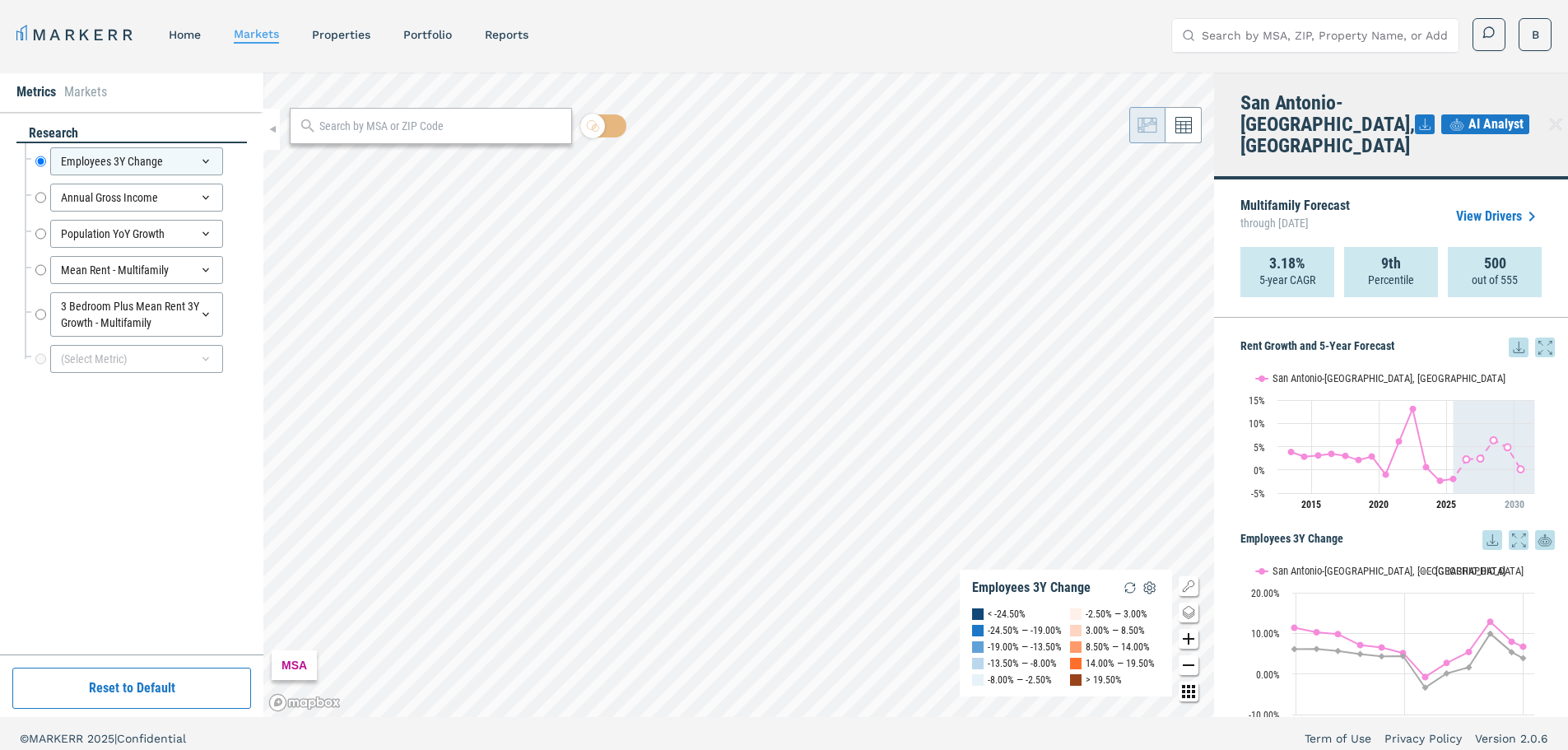
click at [1504, 207] on link "View Drivers" at bounding box center [1498, 216] width 86 height 19
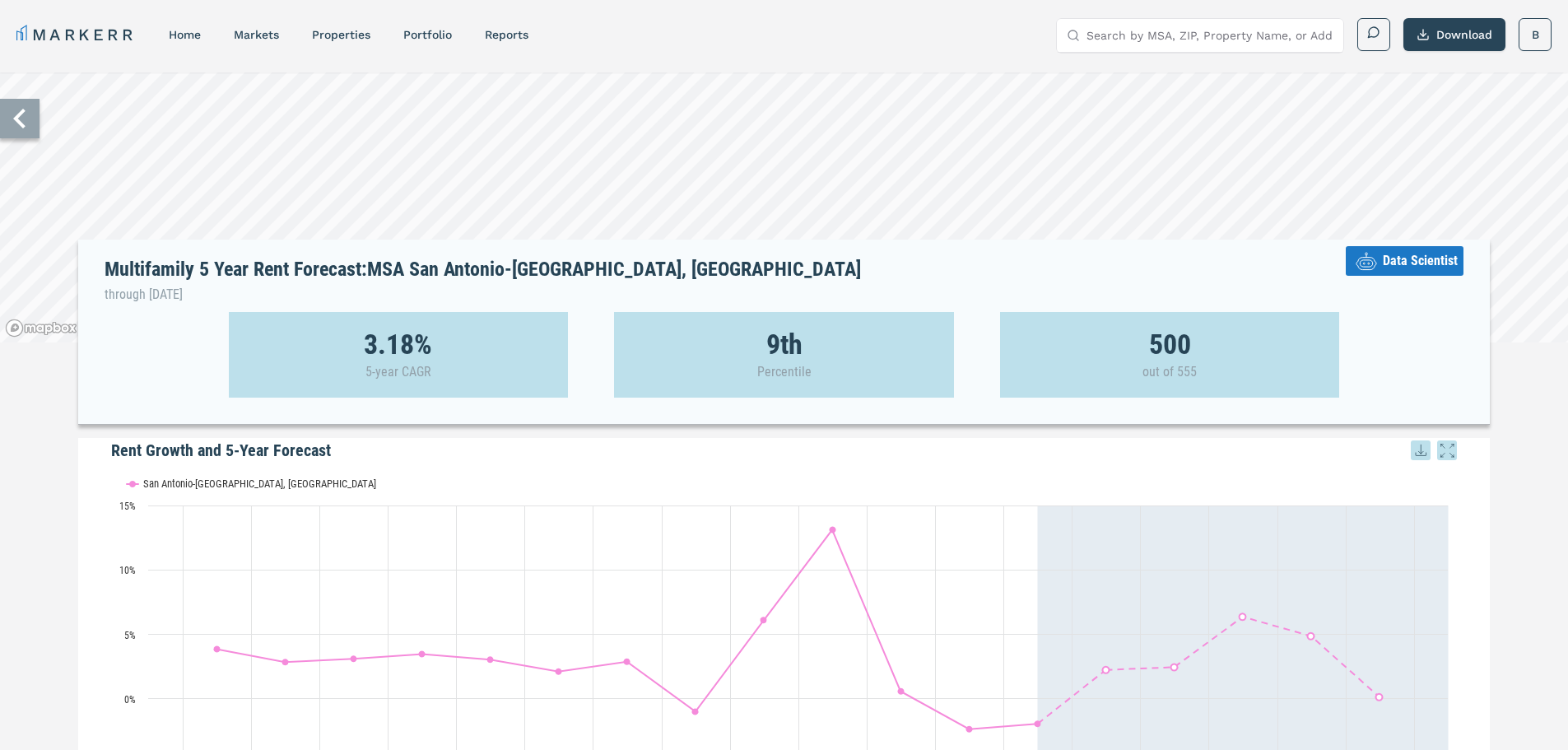
click at [1408, 269] on span "Data Scientist" at bounding box center [1421, 260] width 75 height 19
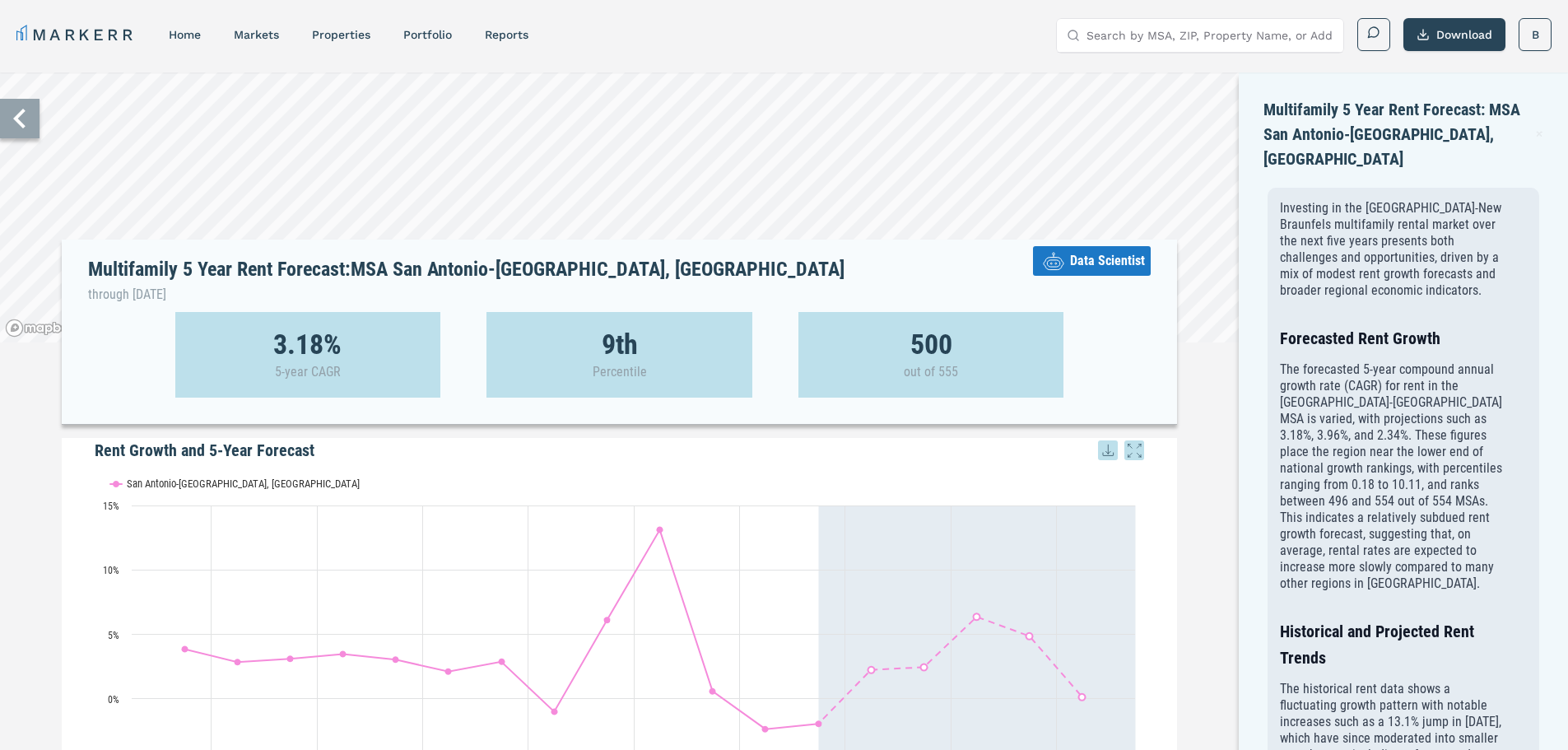
click at [9, 122] on icon at bounding box center [19, 119] width 40 height 40
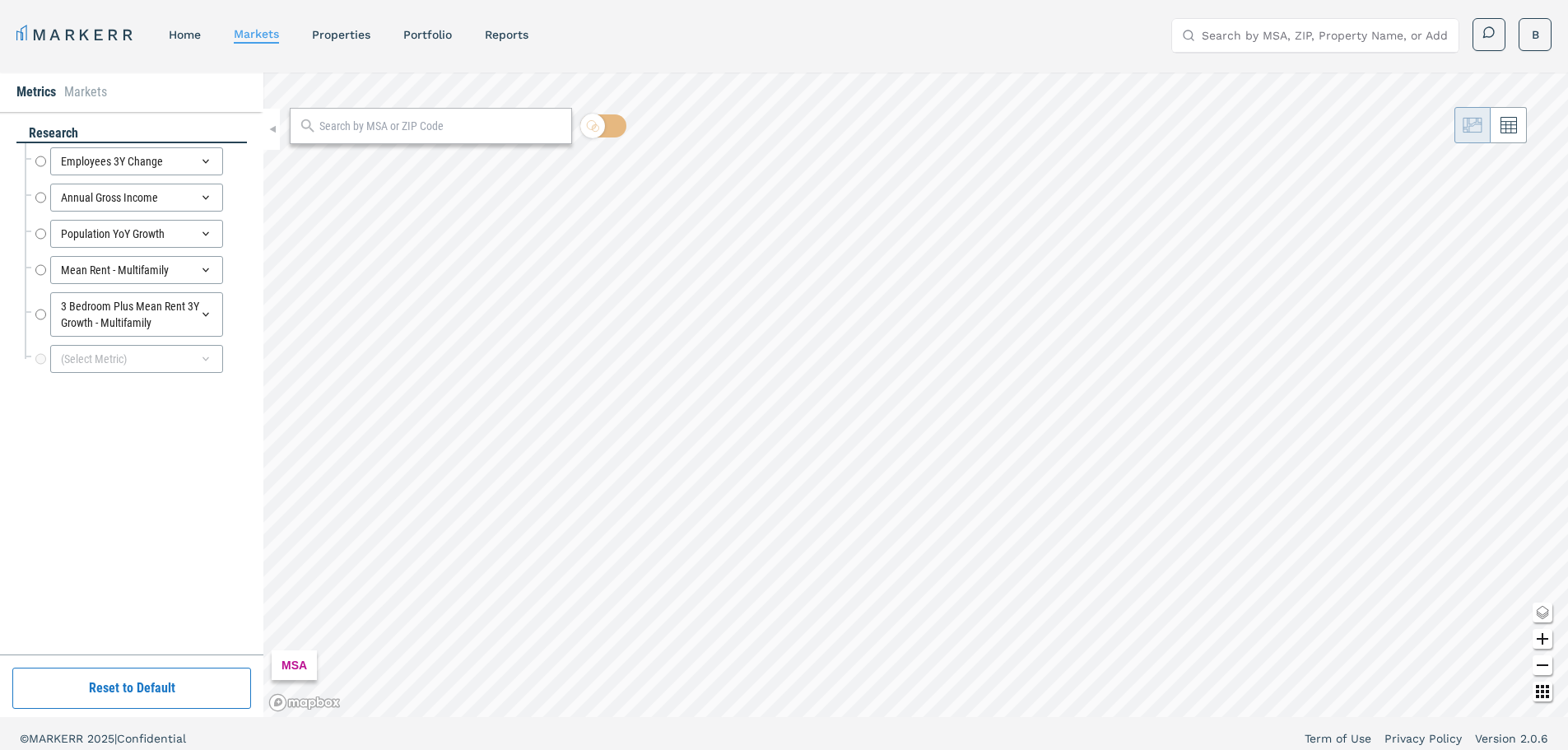
radio input "true"
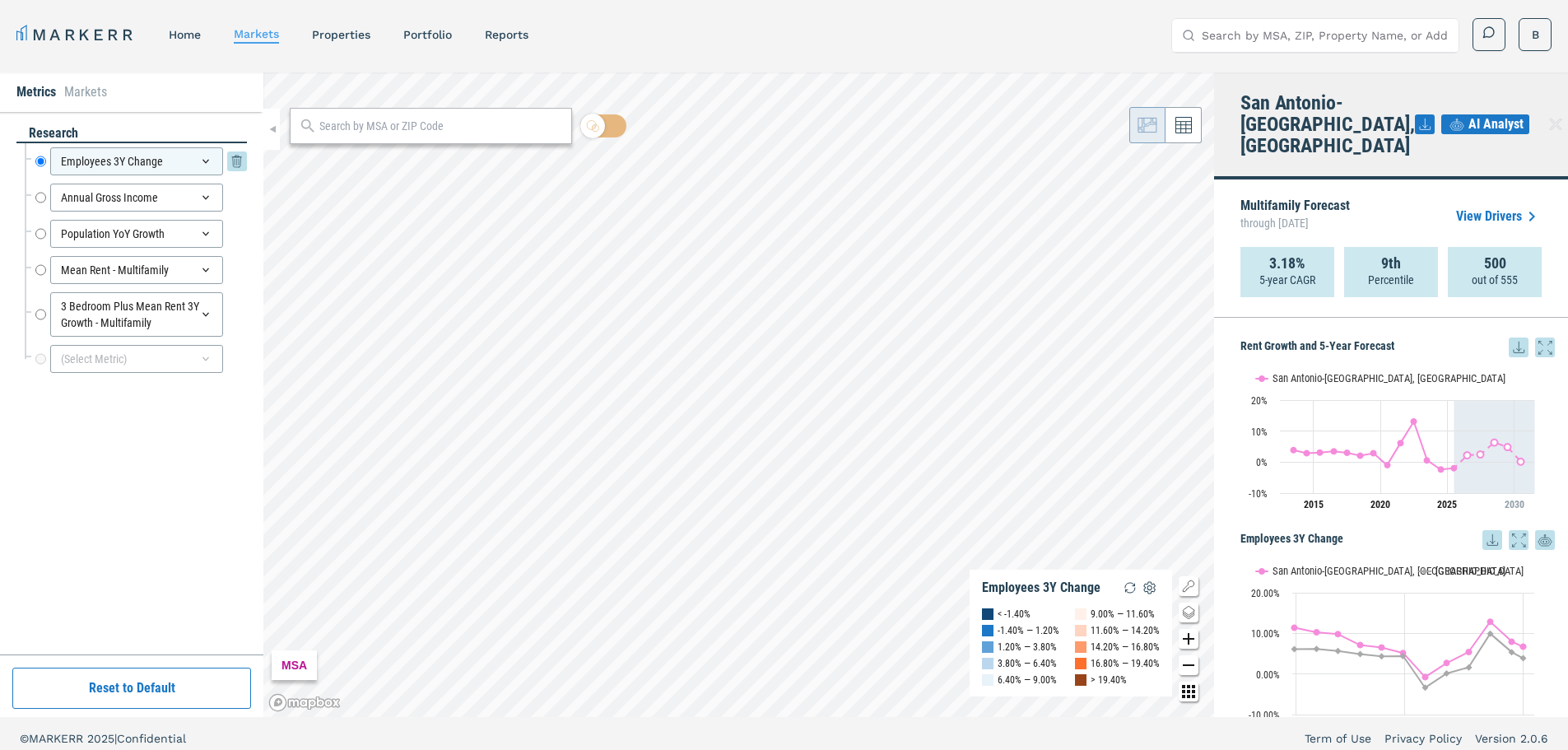
click at [204, 160] on icon at bounding box center [206, 161] width 7 height 4
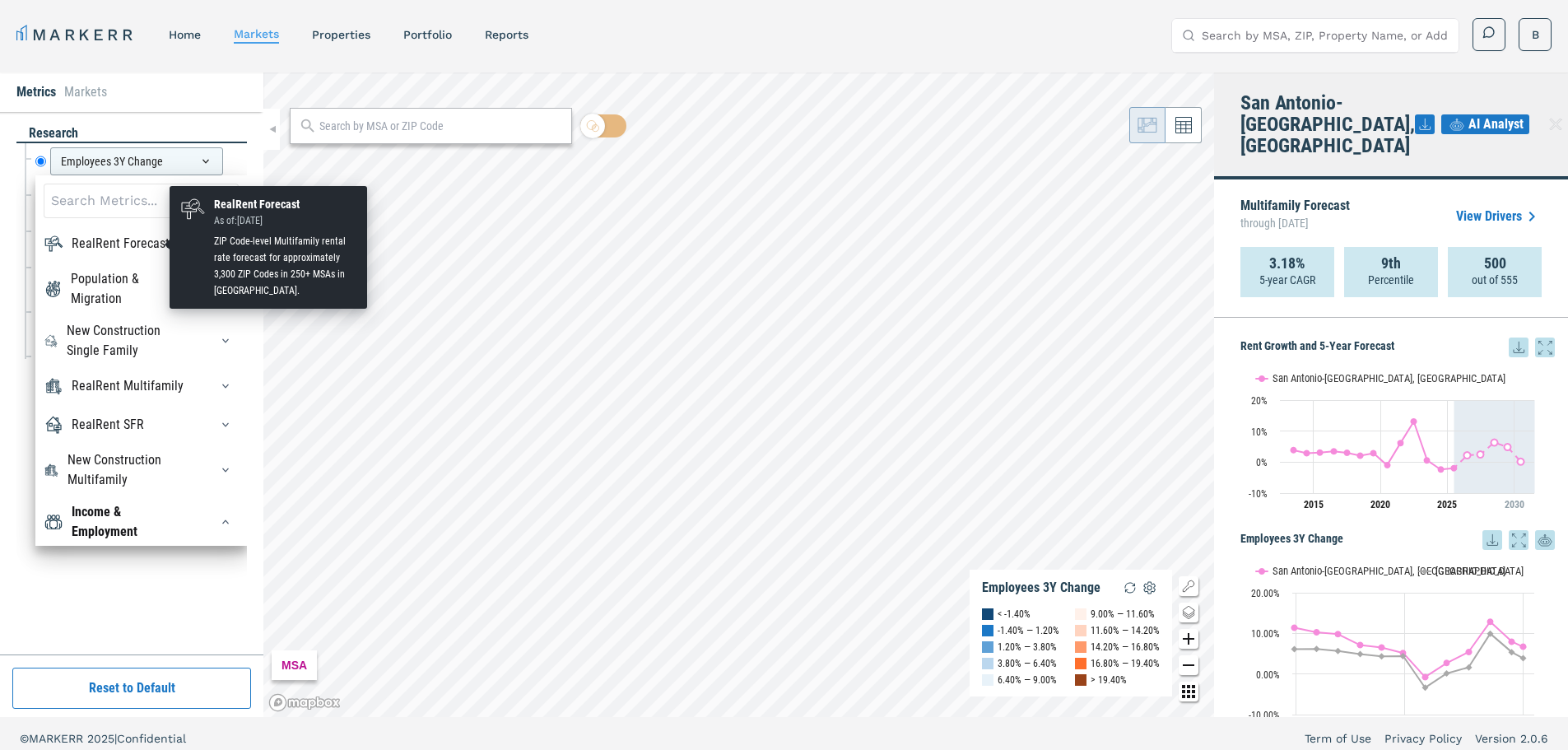
click at [136, 247] on div "RealRent Forecast" at bounding box center [121, 243] width 98 height 19
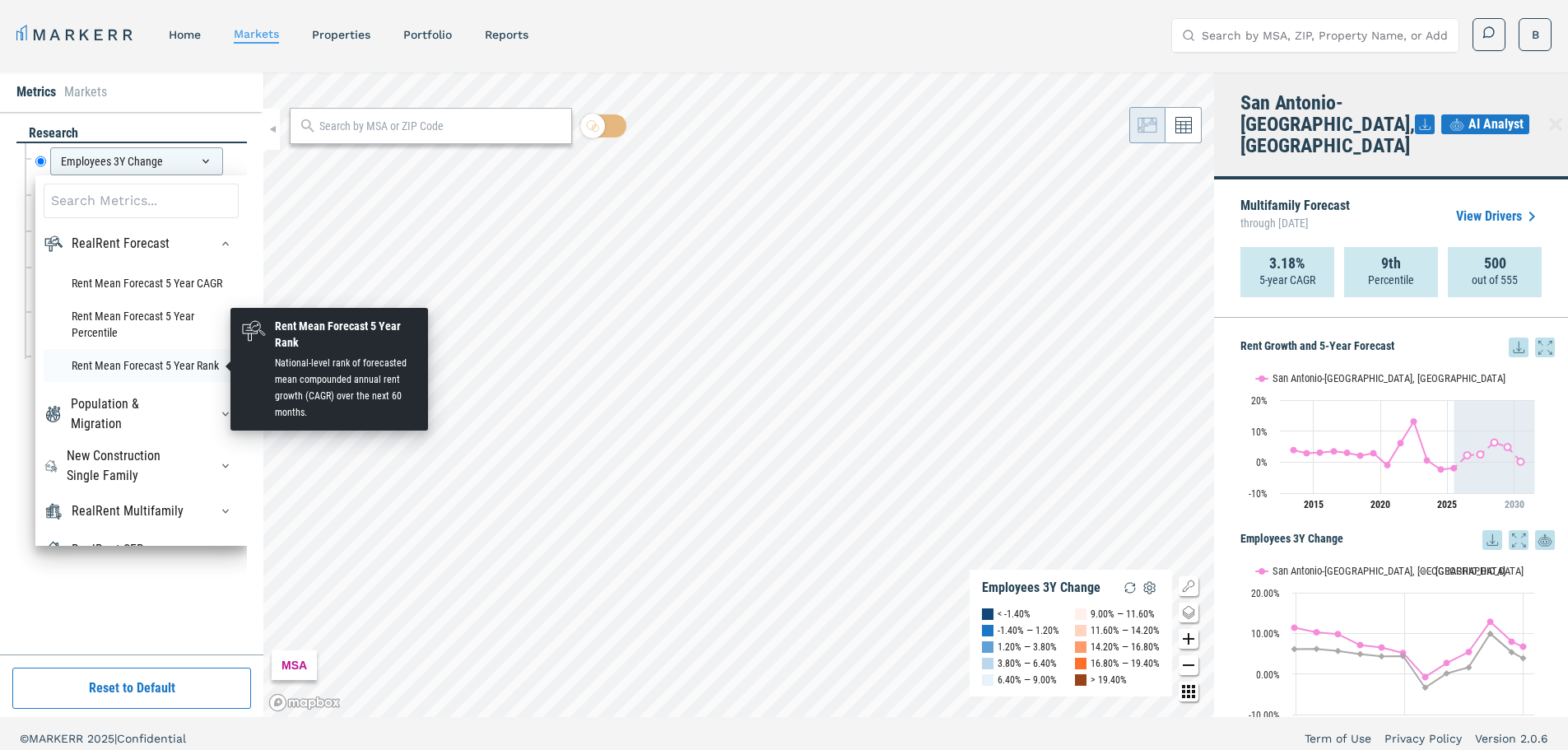
click at [148, 366] on li "Rent Mean Forecast 5 Year Rank" at bounding box center [141, 365] width 195 height 33
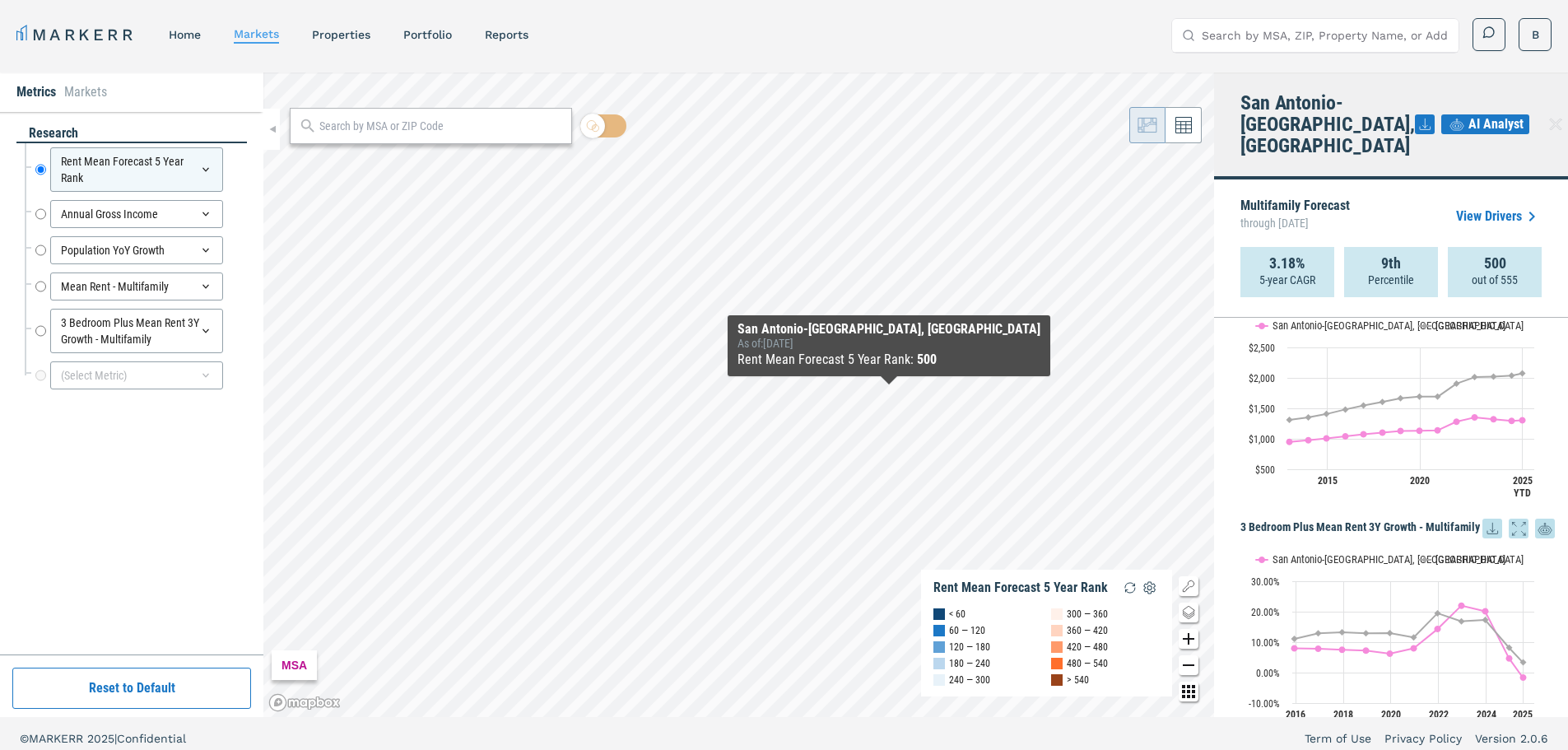
scroll to position [987, 0]
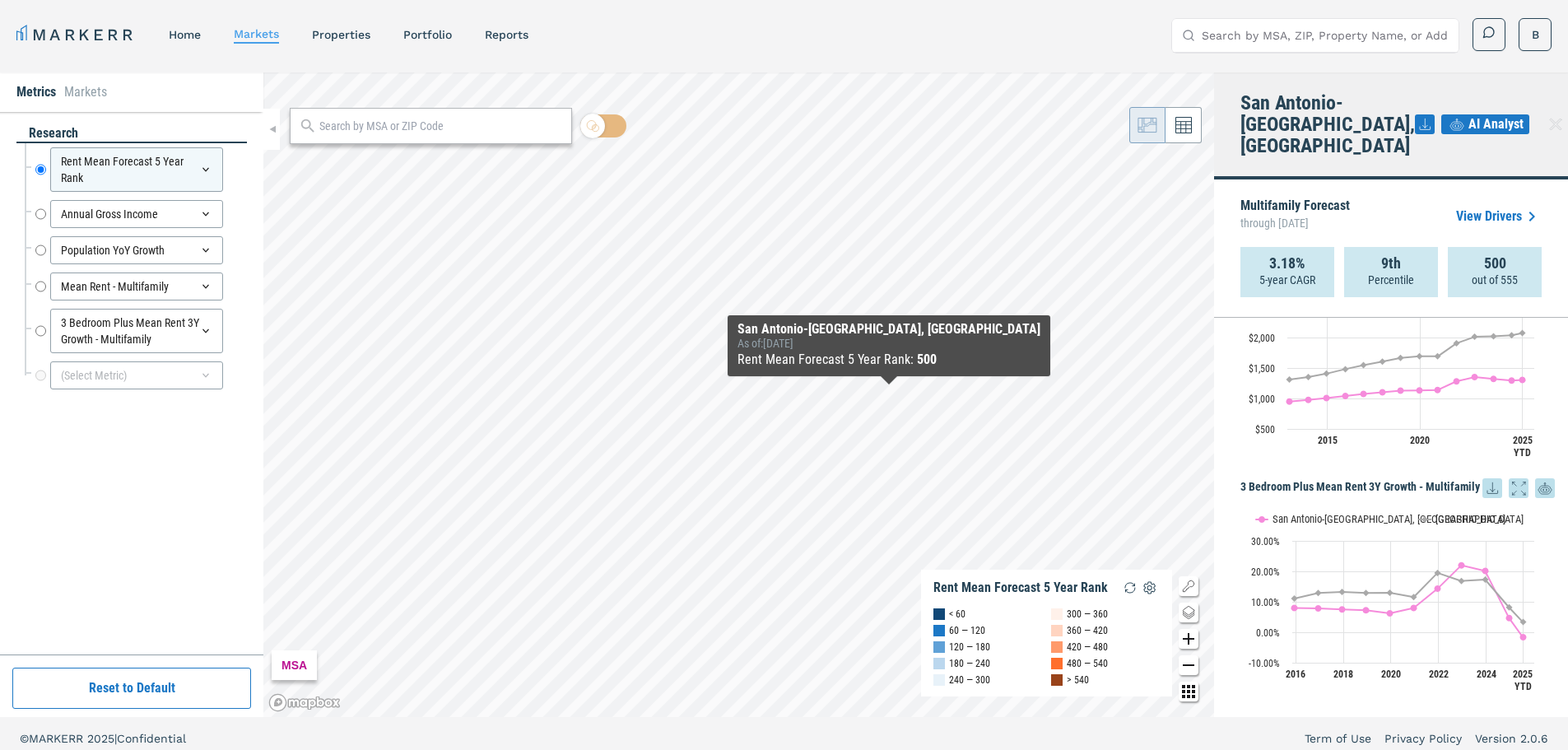
click at [1478, 114] on span "AI Analyst" at bounding box center [1496, 124] width 55 height 19
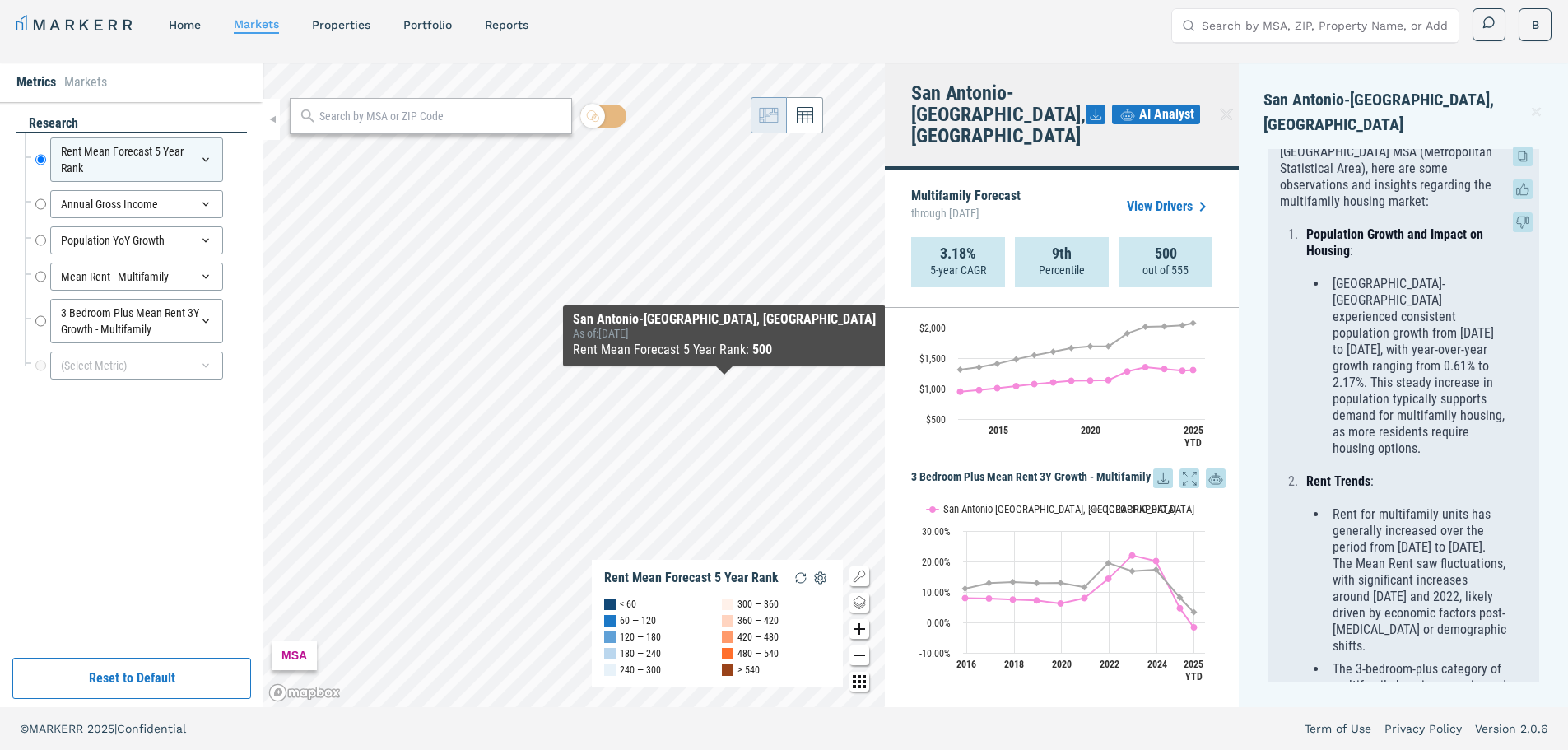
scroll to position [0, 0]
